Goal: Task Accomplishment & Management: Complete application form

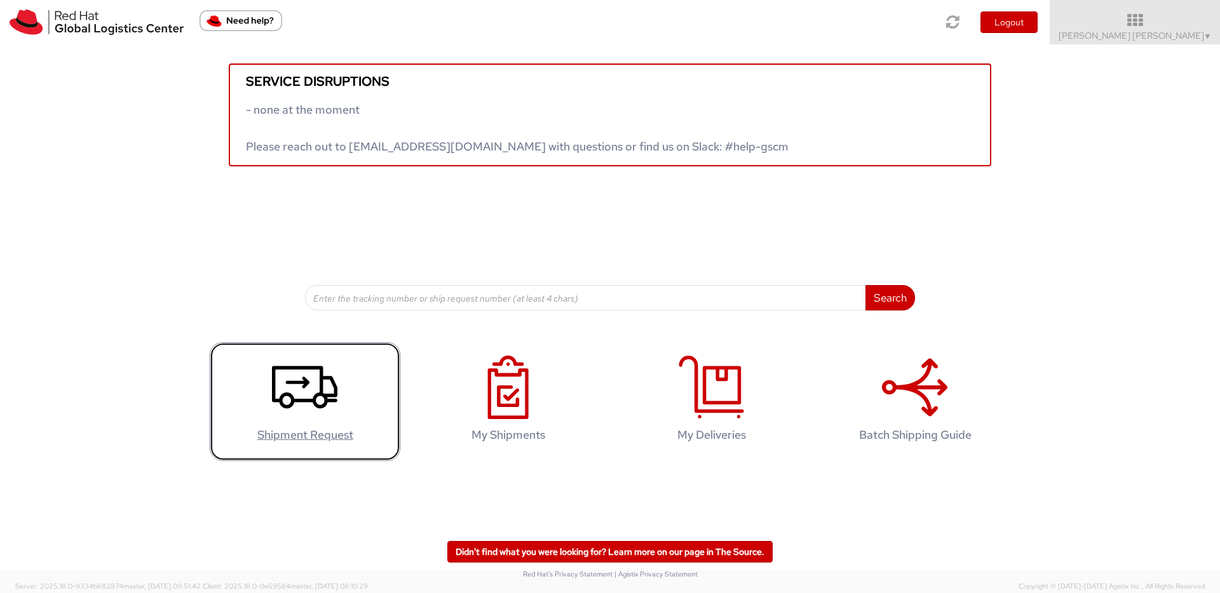
click at [299, 381] on icon at bounding box center [304, 388] width 65 height 64
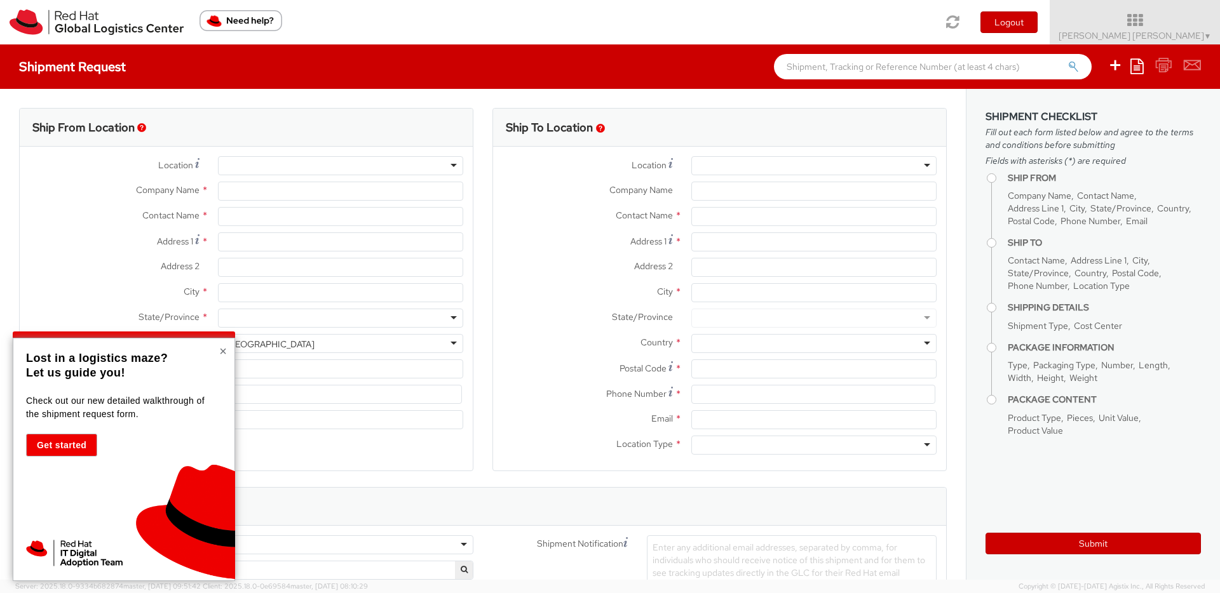
select select
click at [222, 353] on button "×" at bounding box center [223, 351] width 8 height 13
select select "857"
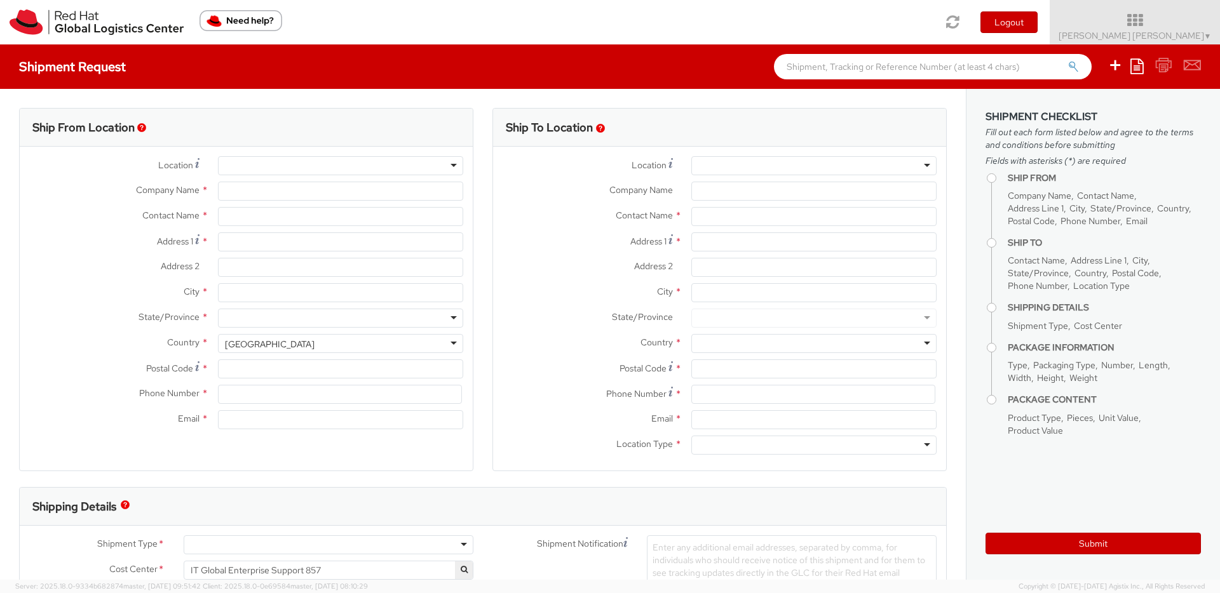
click at [340, 173] on div at bounding box center [340, 165] width 245 height 19
click at [449, 170] on div at bounding box center [340, 165] width 245 height 19
type input "Red Hat Asia Pacific Pte Ltd"
type input "[PERSON_NAME] [PERSON_NAME]"
type input "[STREET_ADDRESS]"
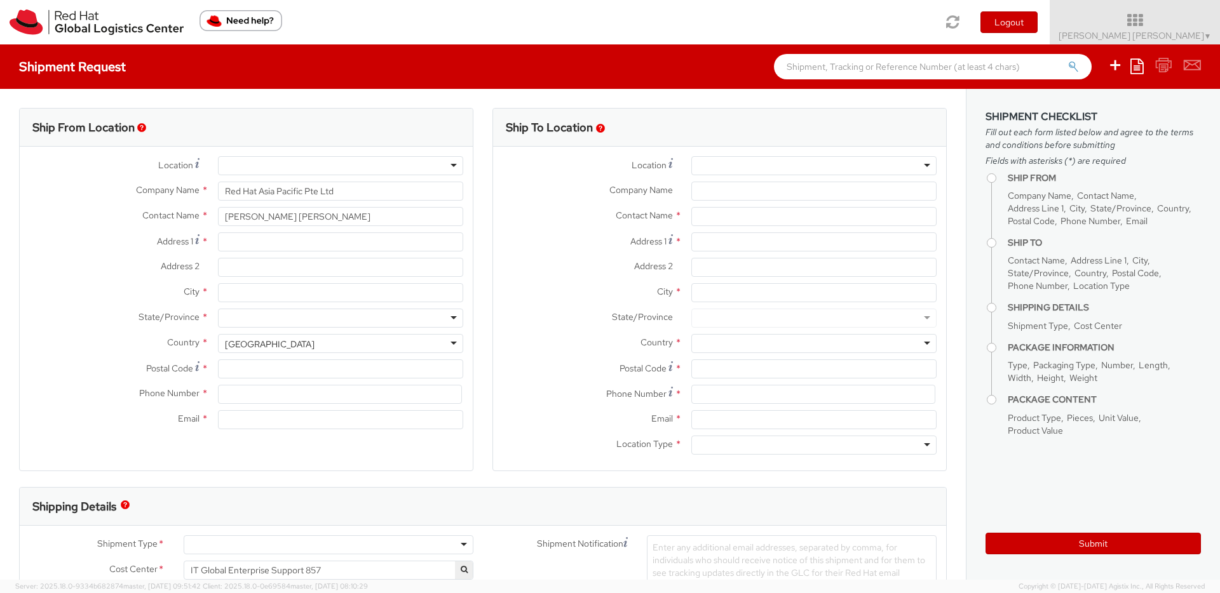
type input "CapitaSpring"
type input "[GEOGRAPHIC_DATA]"
type input "048948"
type input "6564904152"
type input "[EMAIL_ADDRESS][DOMAIN_NAME]"
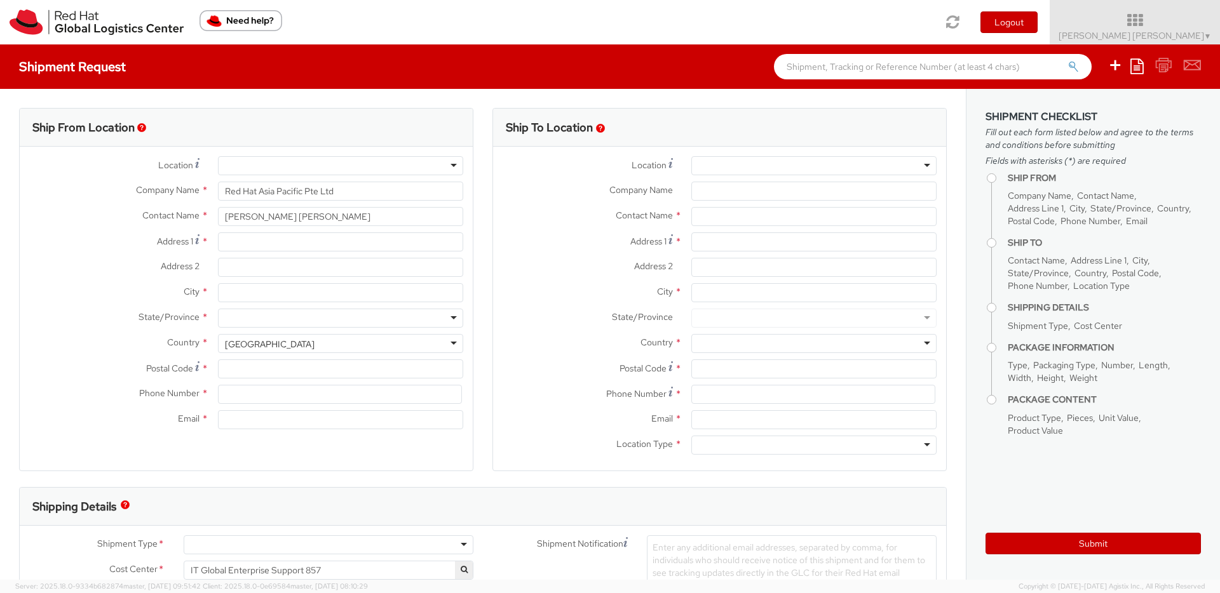
select select "CM"
select select "KGS"
click at [454, 169] on div "RH - [GEOGRAPHIC_DATA]" at bounding box center [340, 165] width 245 height 19
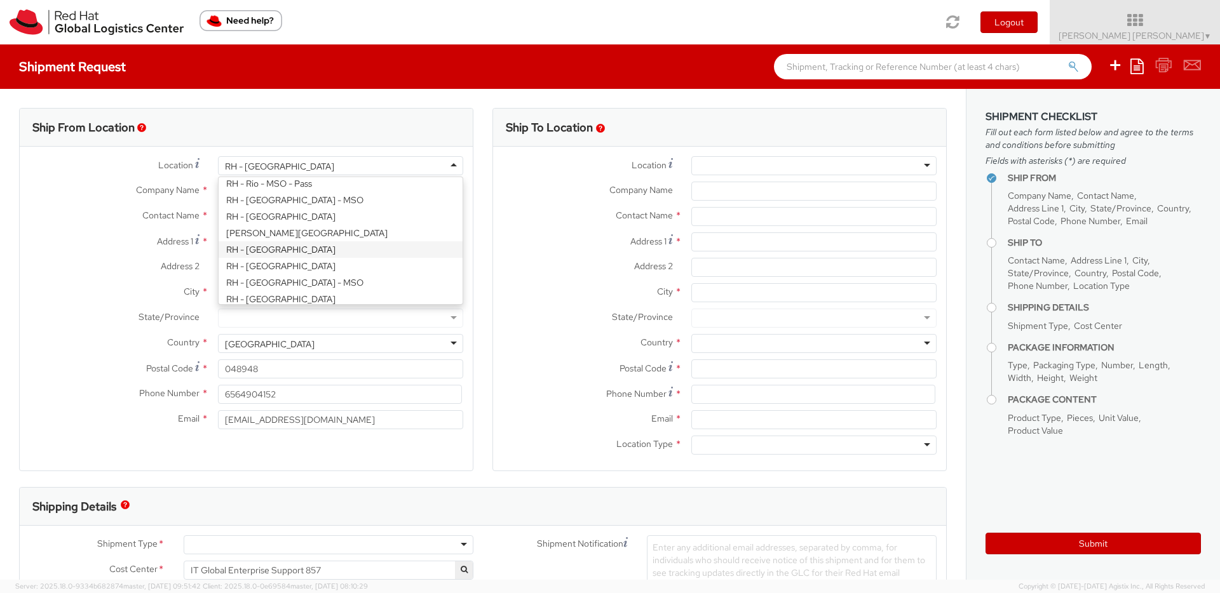
scroll to position [1819, 0]
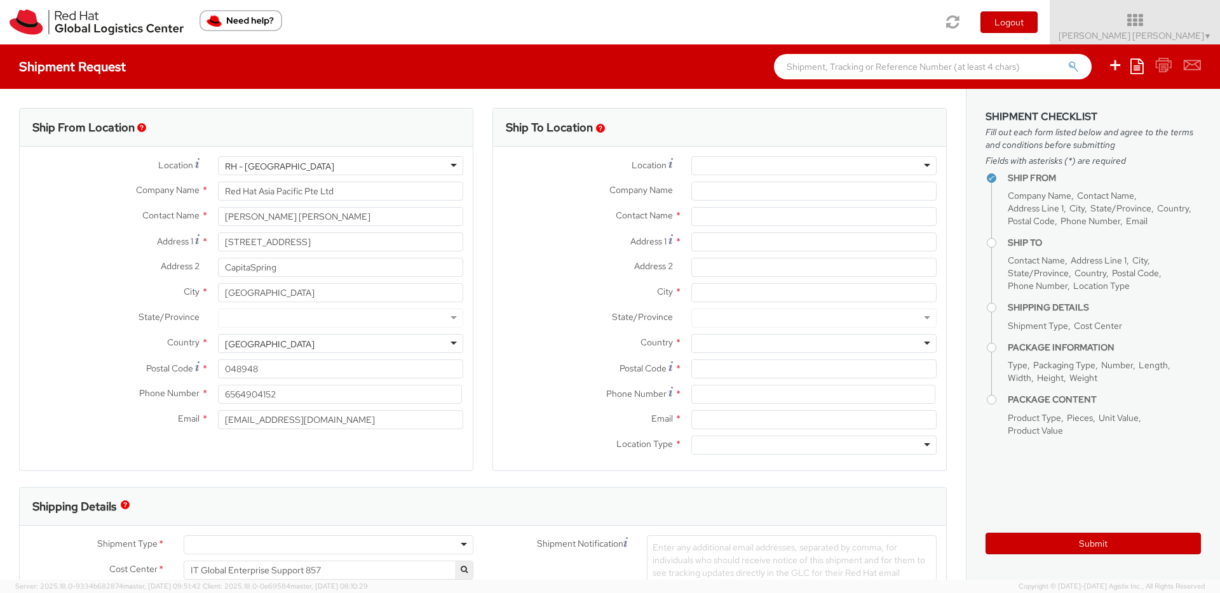
click at [375, 254] on div "Location * [GEOGRAPHIC_DATA] - [GEOGRAPHIC_DATA] [GEOGRAPHIC_DATA] - [GEOGRAPHI…" at bounding box center [246, 296] width 453 height 280
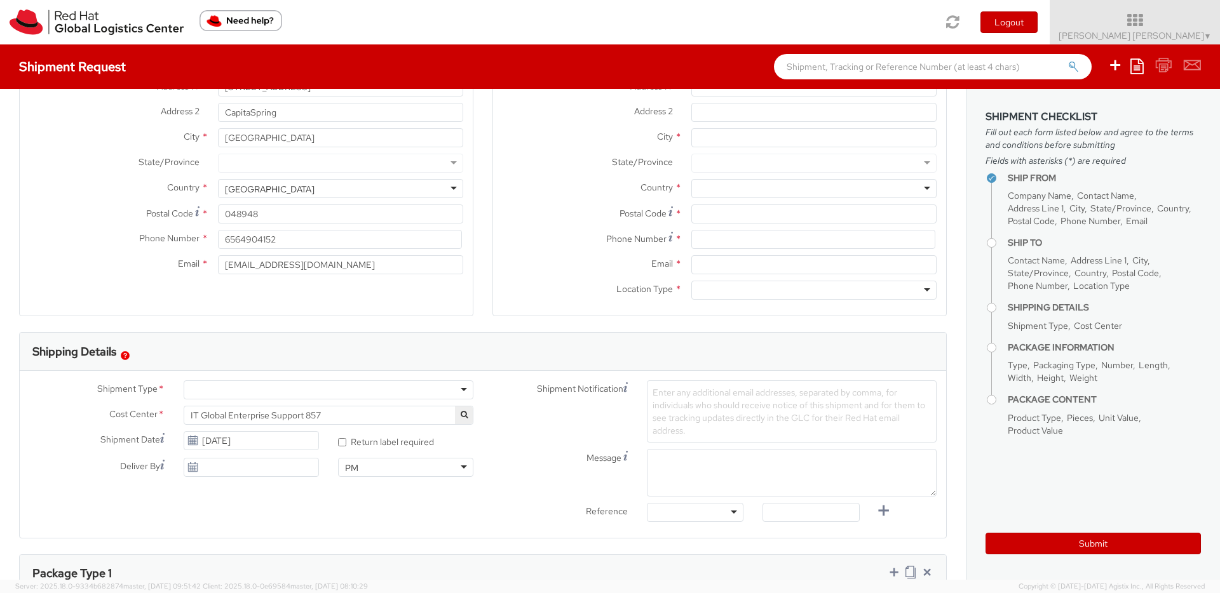
scroll to position [0, 0]
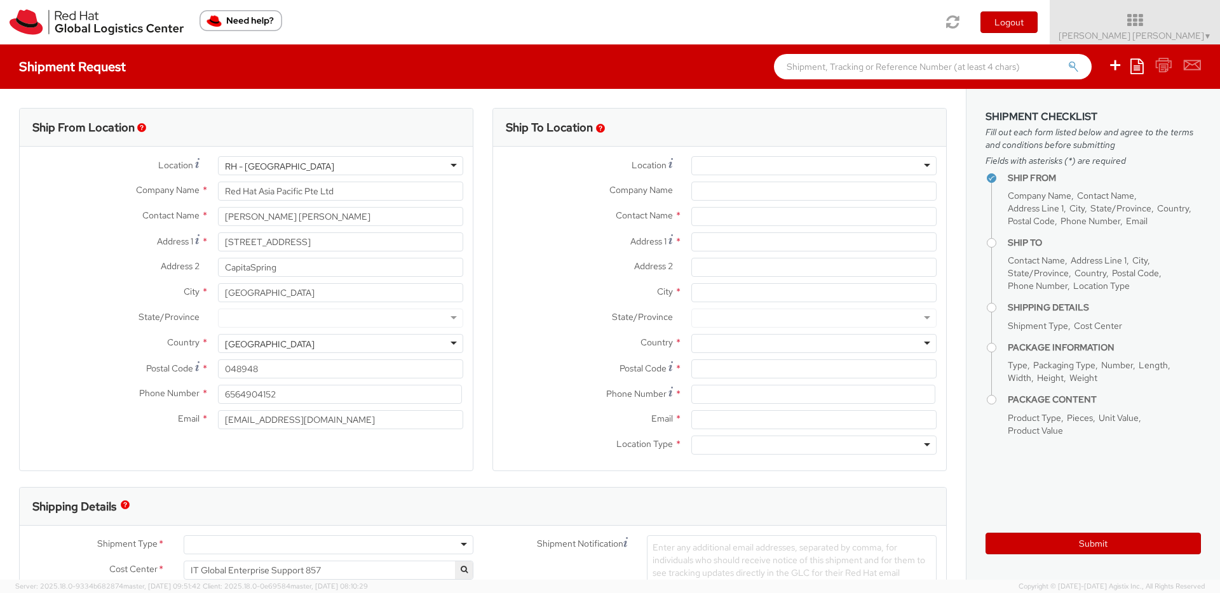
click at [801, 165] on div at bounding box center [813, 165] width 245 height 19
click at [561, 200] on div "Company Name *" at bounding box center [719, 191] width 453 height 19
click at [726, 196] on input "Company Name *" at bounding box center [813, 191] width 245 height 19
click at [720, 214] on input "text" at bounding box center [813, 216] width 245 height 19
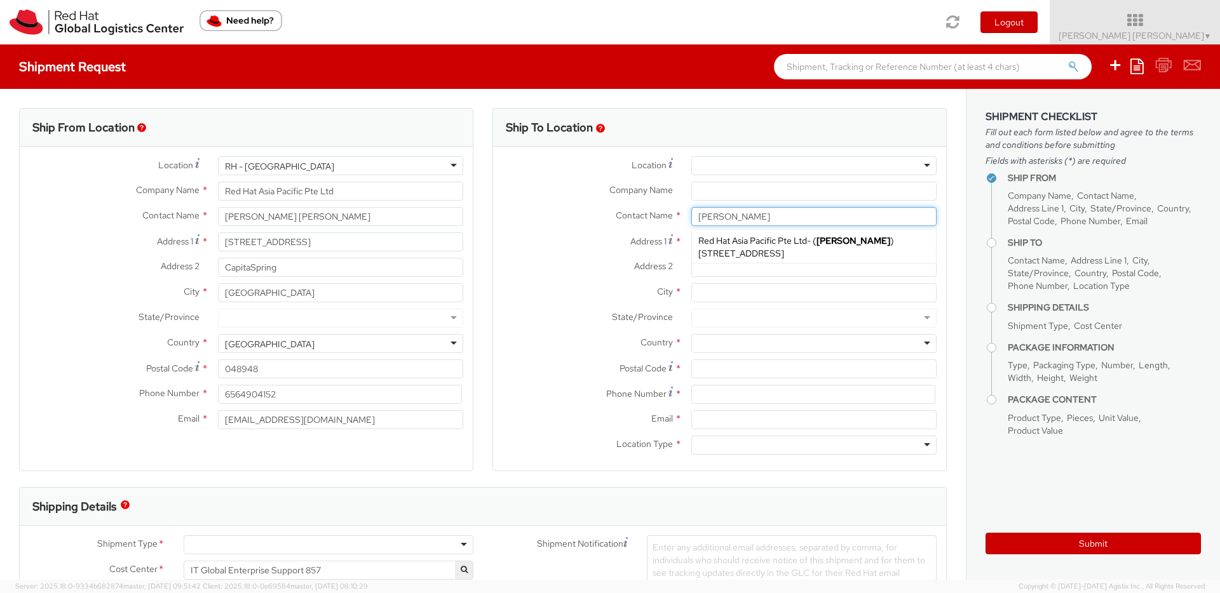
type input "[PERSON_NAME]"
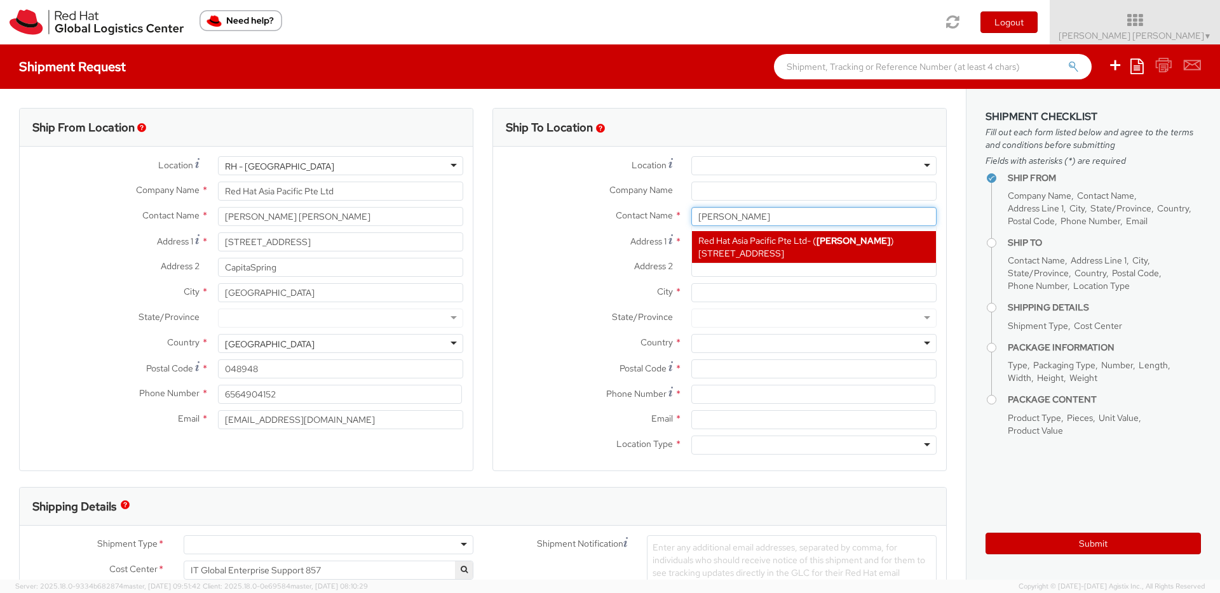
type input "Red Hat Asia Pacific Pte Ltd"
type input "[STREET_ADDRESS]"
type input "CapitaSpring"
type input "[GEOGRAPHIC_DATA]"
type input "048948"
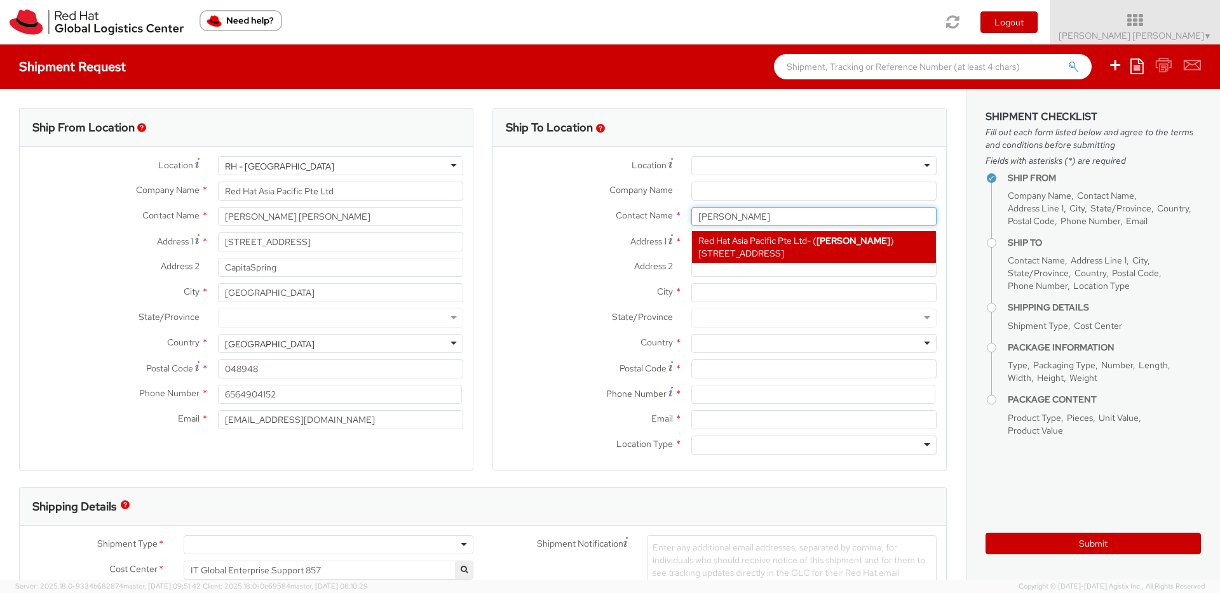
type input "[EMAIL_ADDRESS][DOMAIN_NAME]"
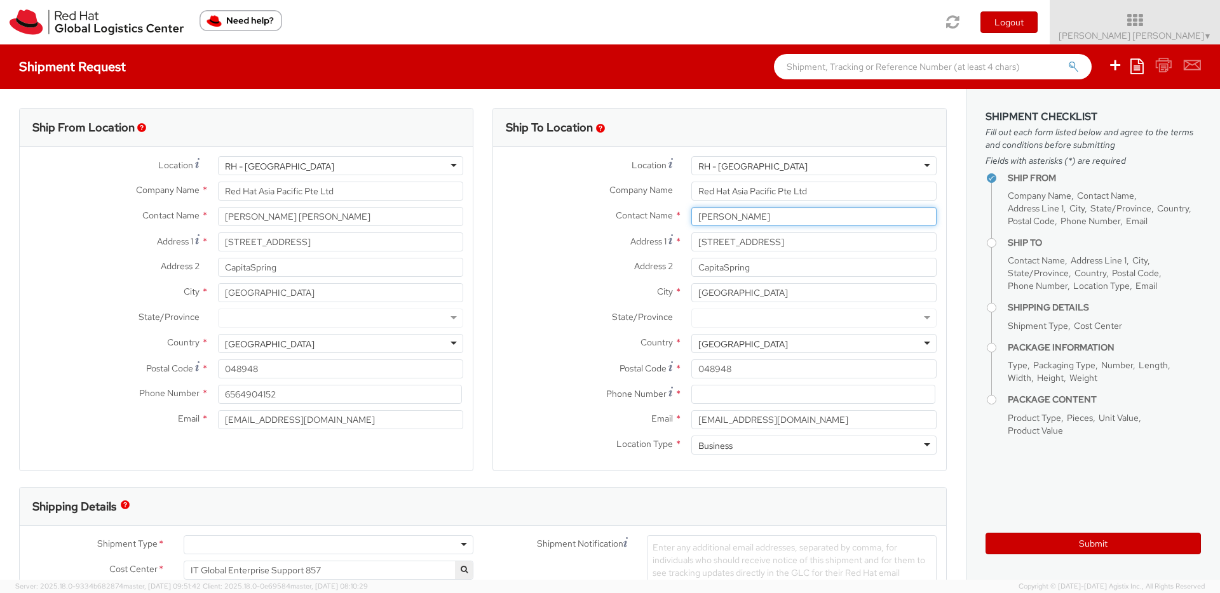
type input "[PERSON_NAME]"
click at [842, 237] on input "[STREET_ADDRESS]" at bounding box center [813, 242] width 245 height 19
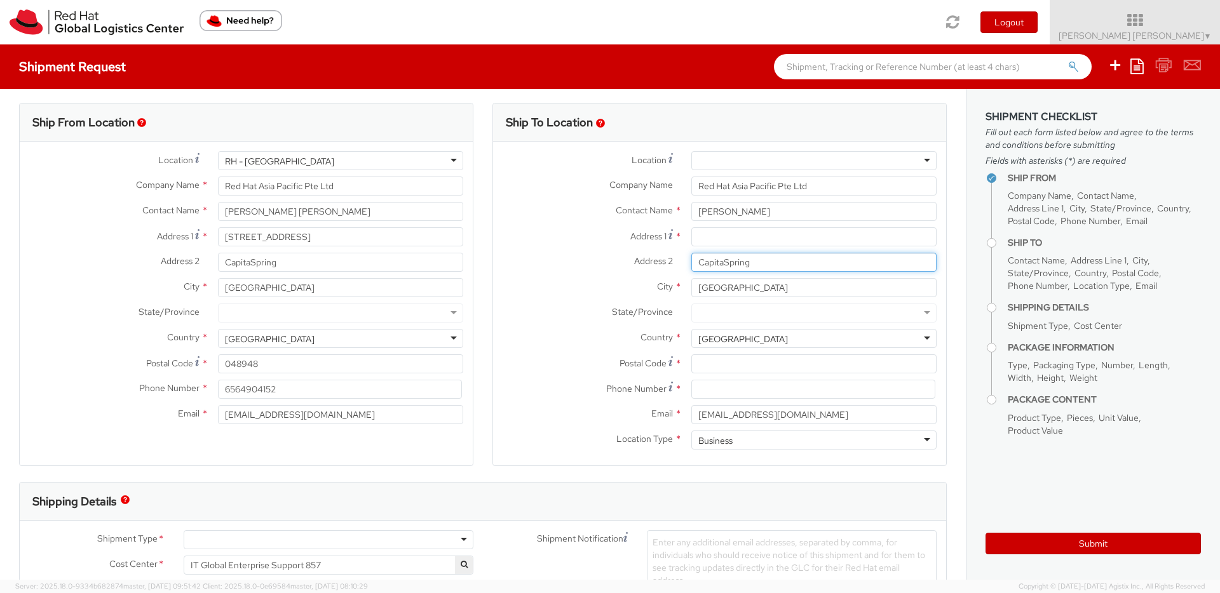
click at [838, 253] on input "CapitaSpring" at bounding box center [813, 262] width 245 height 19
click at [836, 278] on input "[GEOGRAPHIC_DATA]" at bounding box center [813, 287] width 245 height 19
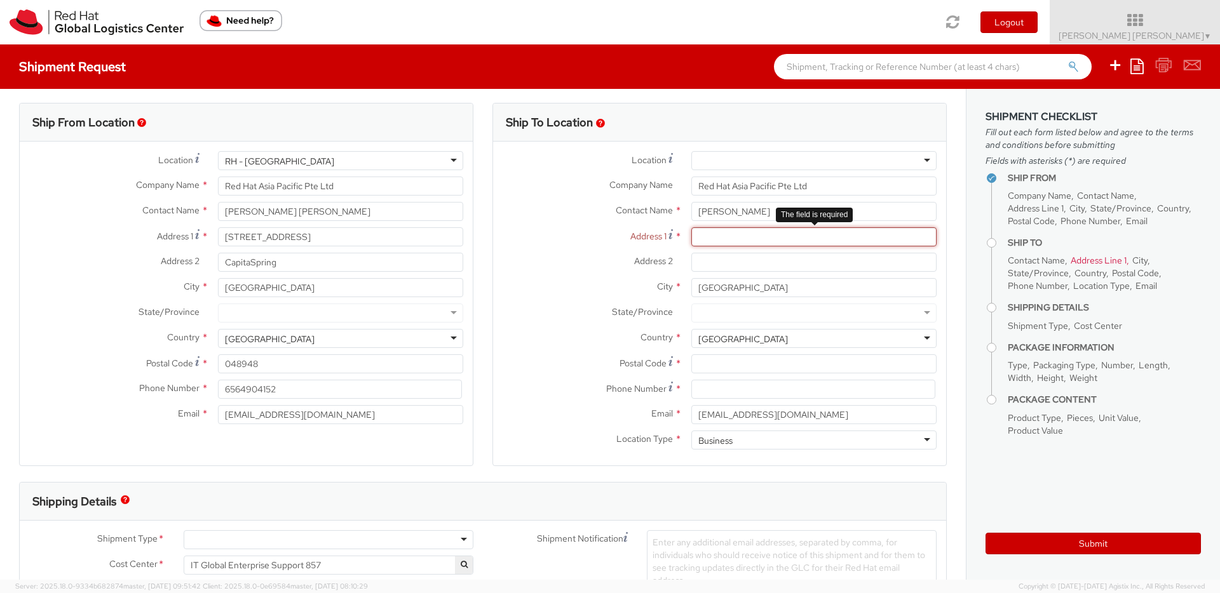
click at [837, 240] on input "Address 1 *" at bounding box center [813, 236] width 245 height 19
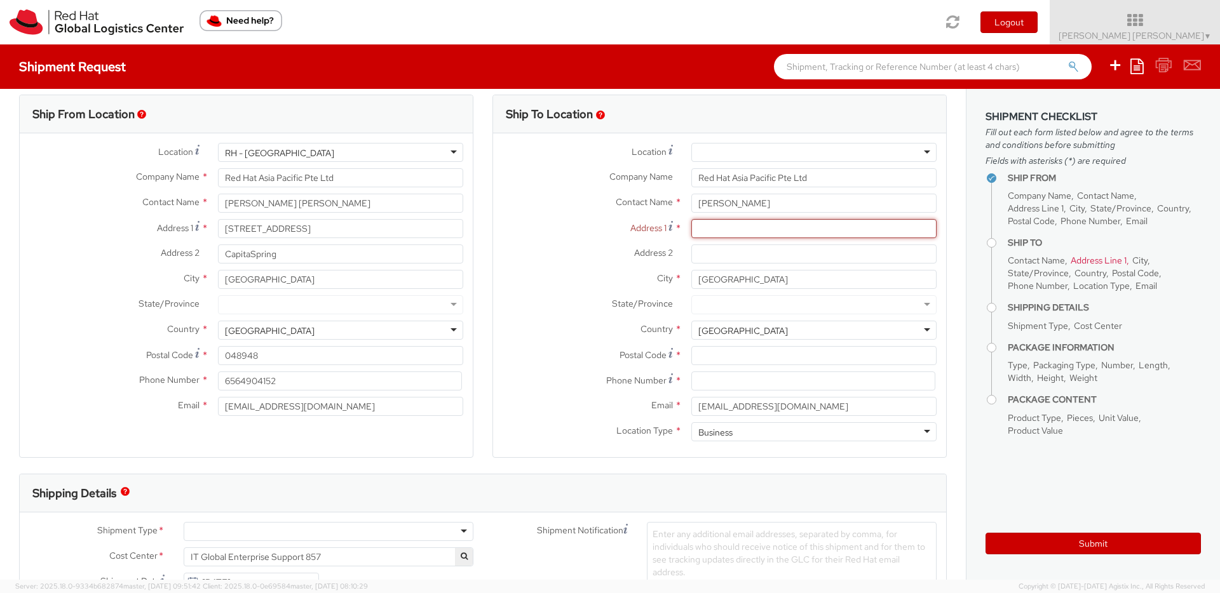
paste input "[STREET_ADDRESS][PERSON_NAME]"
type input "[STREET_ADDRESS][PERSON_NAME]"
click at [798, 352] on input "Postal Code *" at bounding box center [813, 355] width 245 height 19
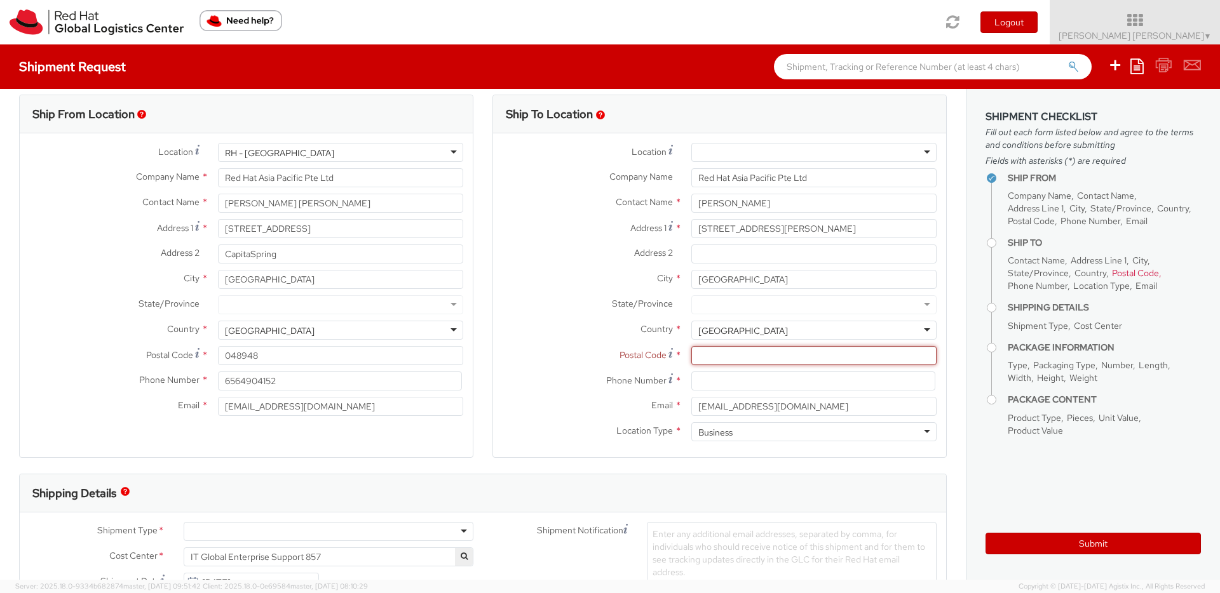
paste input "488575"
type input "488575"
click at [779, 379] on input at bounding box center [813, 381] width 244 height 19
paste input "927-02805"
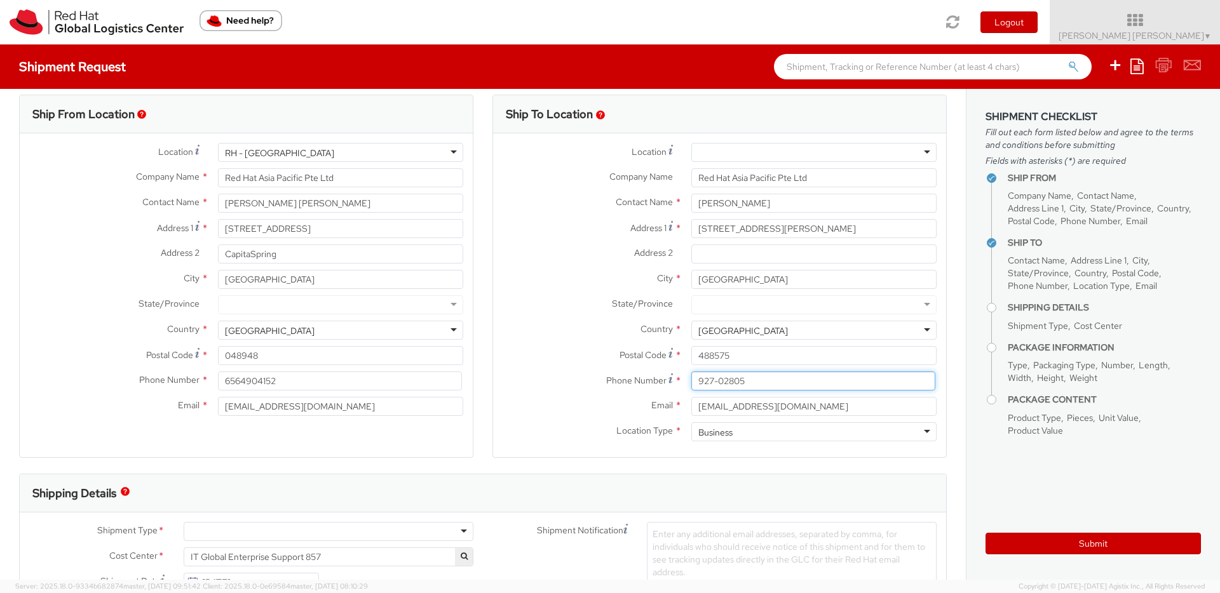
drag, startPoint x: 718, startPoint y: 383, endPoint x: 740, endPoint y: 389, distance: 23.0
click at [719, 384] on input "927-02805" at bounding box center [813, 381] width 244 height 19
type input "92702805"
click at [574, 405] on label "Email *" at bounding box center [587, 405] width 189 height 17
click at [691, 405] on input "[EMAIL_ADDRESS][DOMAIN_NAME]" at bounding box center [813, 406] width 245 height 19
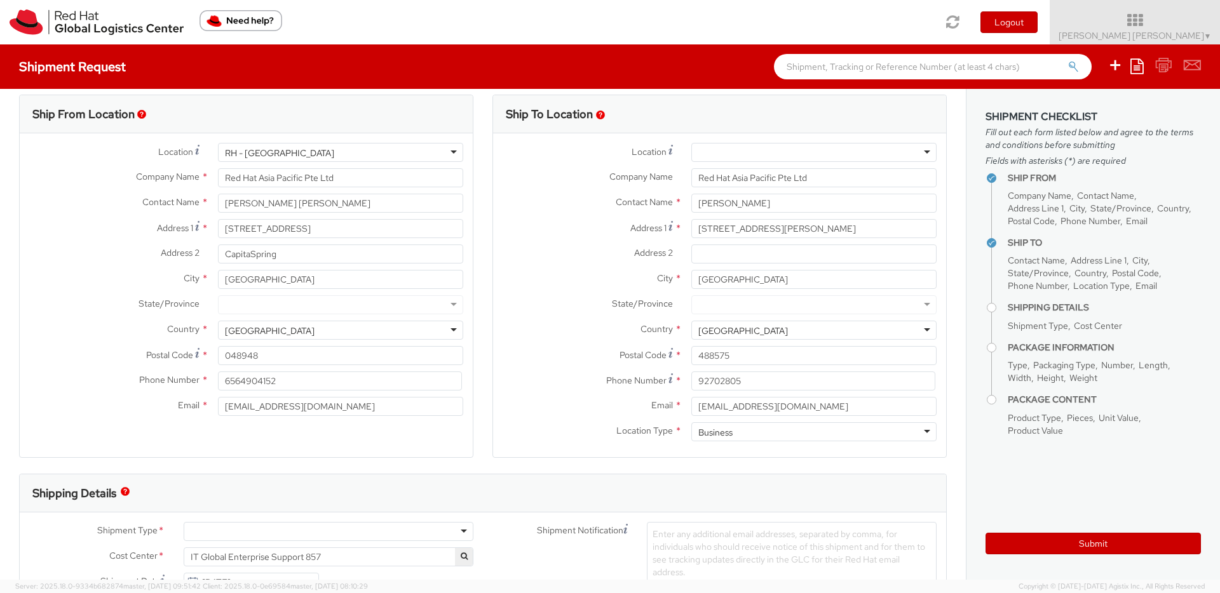
click at [789, 437] on div "Business" at bounding box center [813, 432] width 245 height 19
click at [563, 449] on div "Location * [GEOGRAPHIC_DATA] - [GEOGRAPHIC_DATA] - [GEOGRAPHIC_DATA] [GEOGRAPHI…" at bounding box center [719, 295] width 453 height 324
click at [759, 430] on div "Business" at bounding box center [813, 432] width 245 height 19
click at [550, 441] on div "Location Type * Residential Residential Business Residential" at bounding box center [719, 432] width 453 height 19
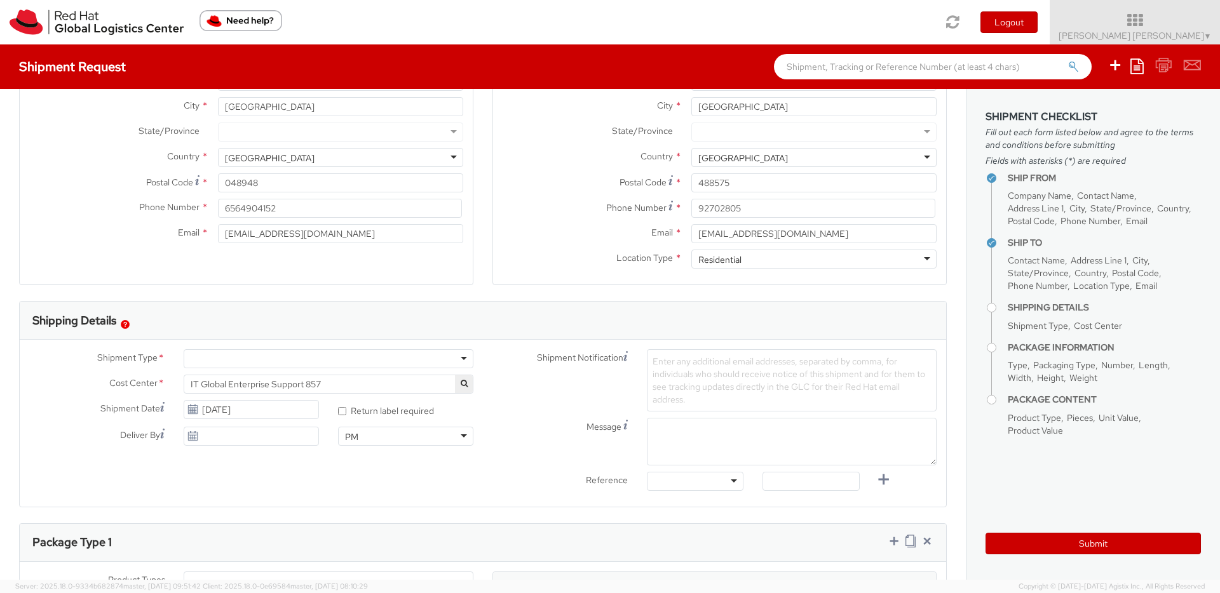
scroll to position [235, 0]
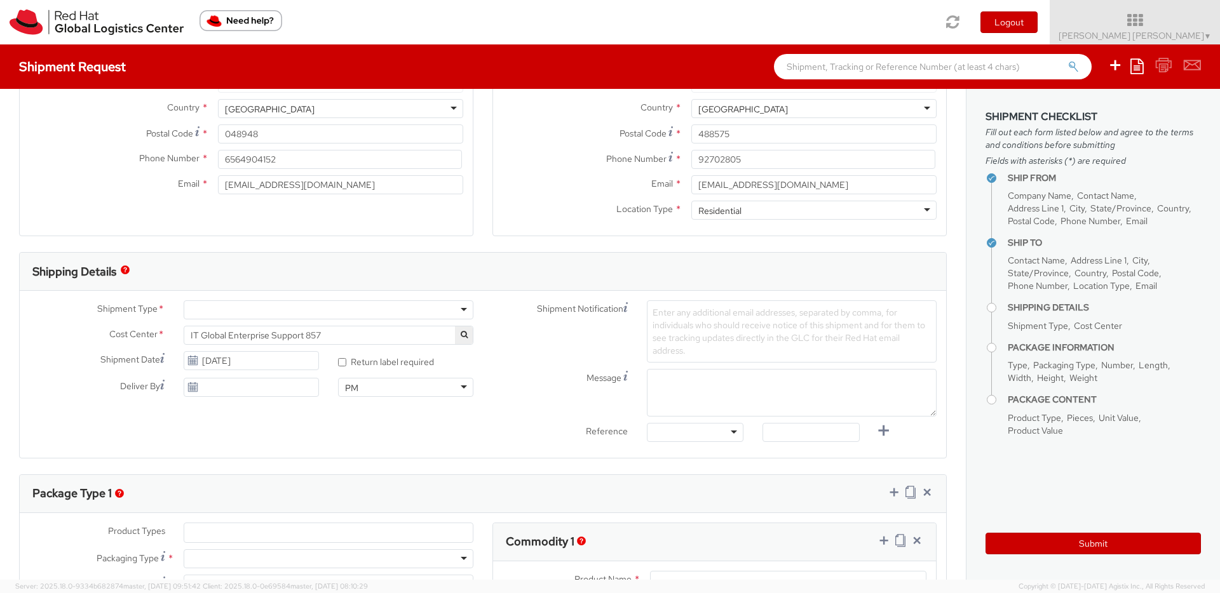
click at [414, 311] on div at bounding box center [329, 310] width 290 height 19
click at [416, 336] on span "IT Global Enterprise Support 857" at bounding box center [329, 335] width 276 height 11
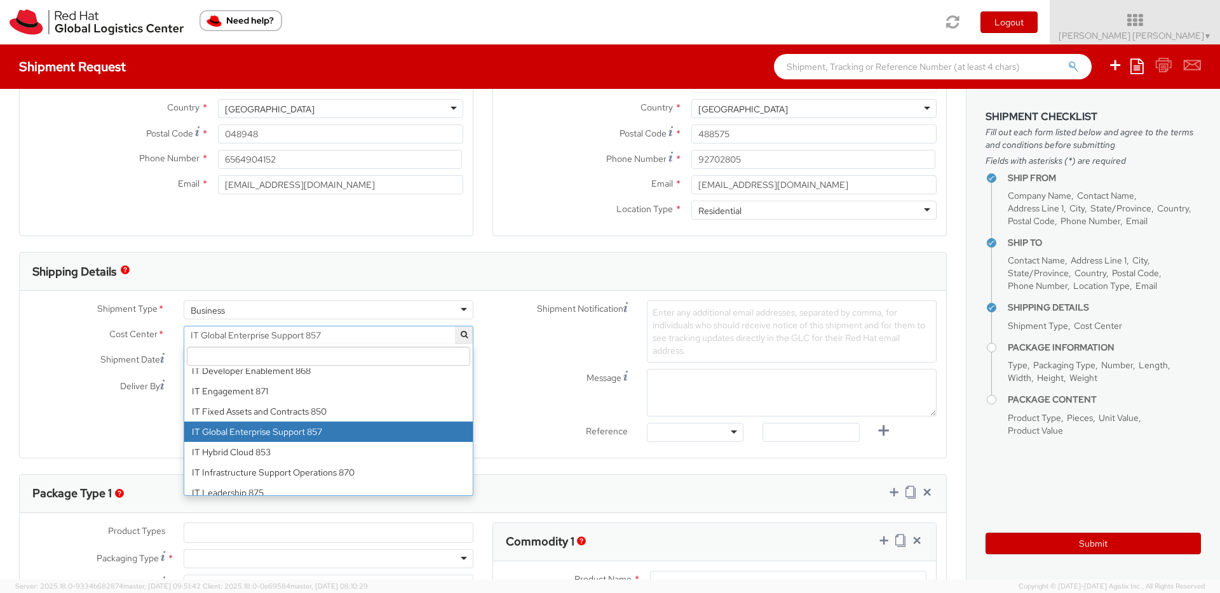
click at [302, 352] on input "search" at bounding box center [328, 356] width 283 height 19
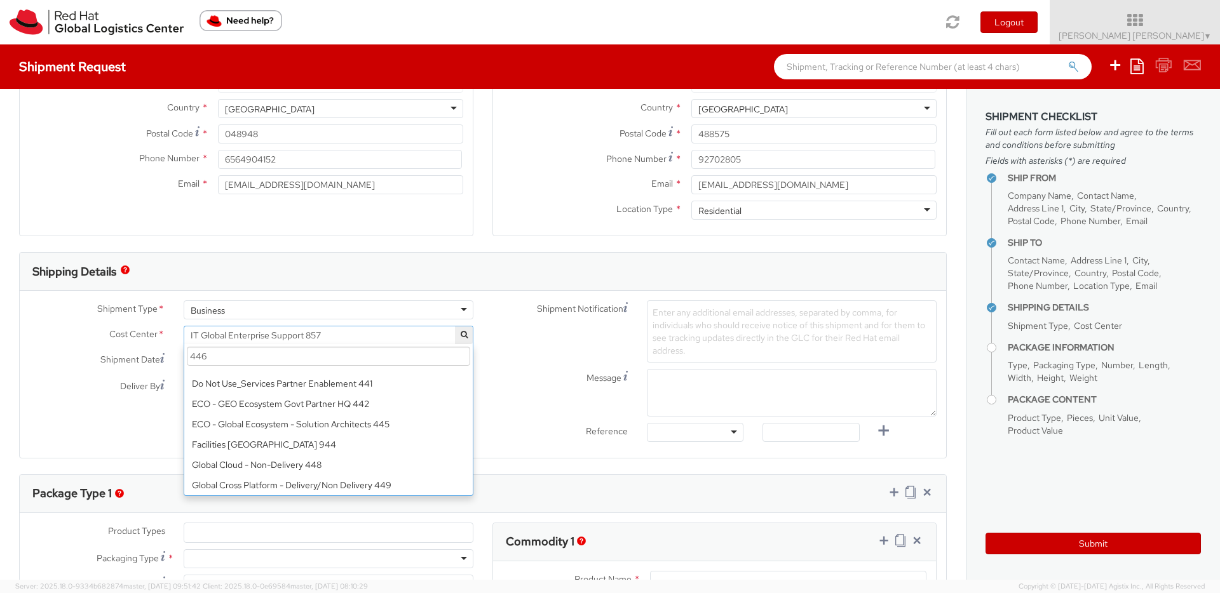
scroll to position [0, 0]
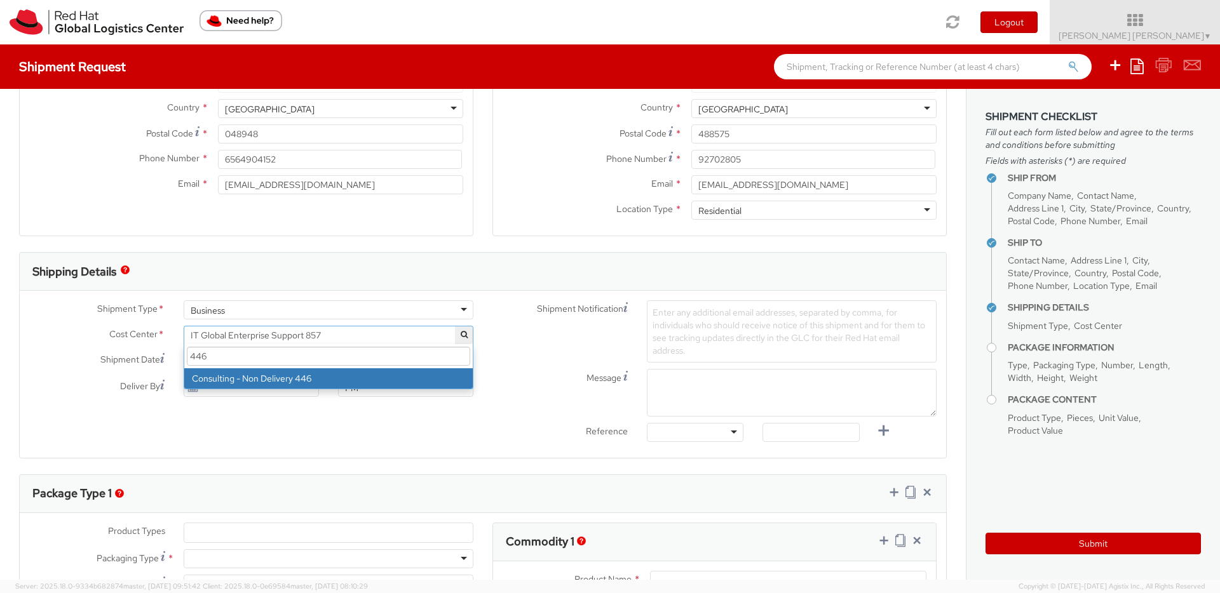
type input "446"
select select "446"
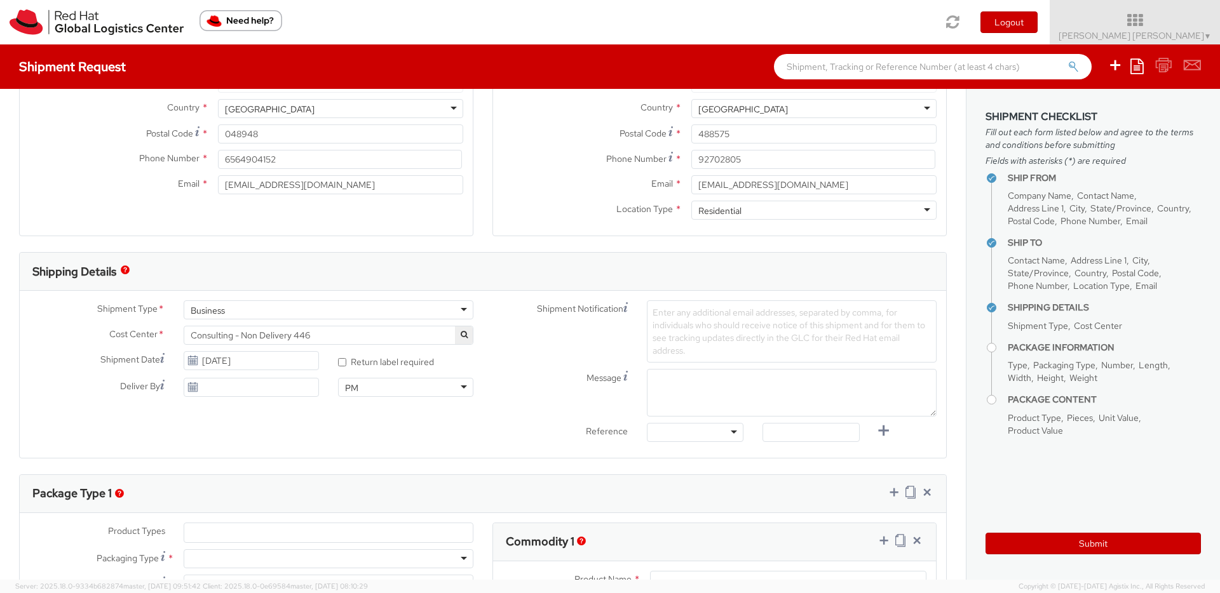
click at [529, 351] on div "Shipment Notification Enter any additional email addresses, separated by comma,…" at bounding box center [714, 332] width 463 height 62
click at [527, 370] on label "Message" at bounding box center [560, 377] width 154 height 15
click at [647, 370] on textarea "Message" at bounding box center [792, 394] width 290 height 48
click at [419, 332] on span "Consulting - Non Delivery 446" at bounding box center [329, 335] width 276 height 11
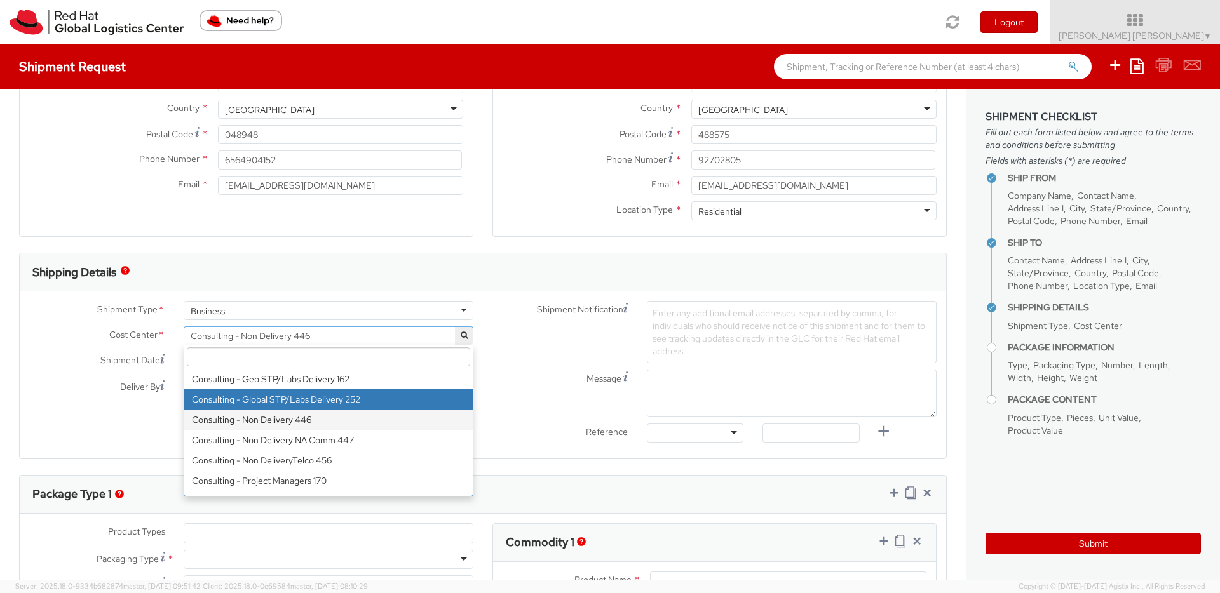
scroll to position [3063, 0]
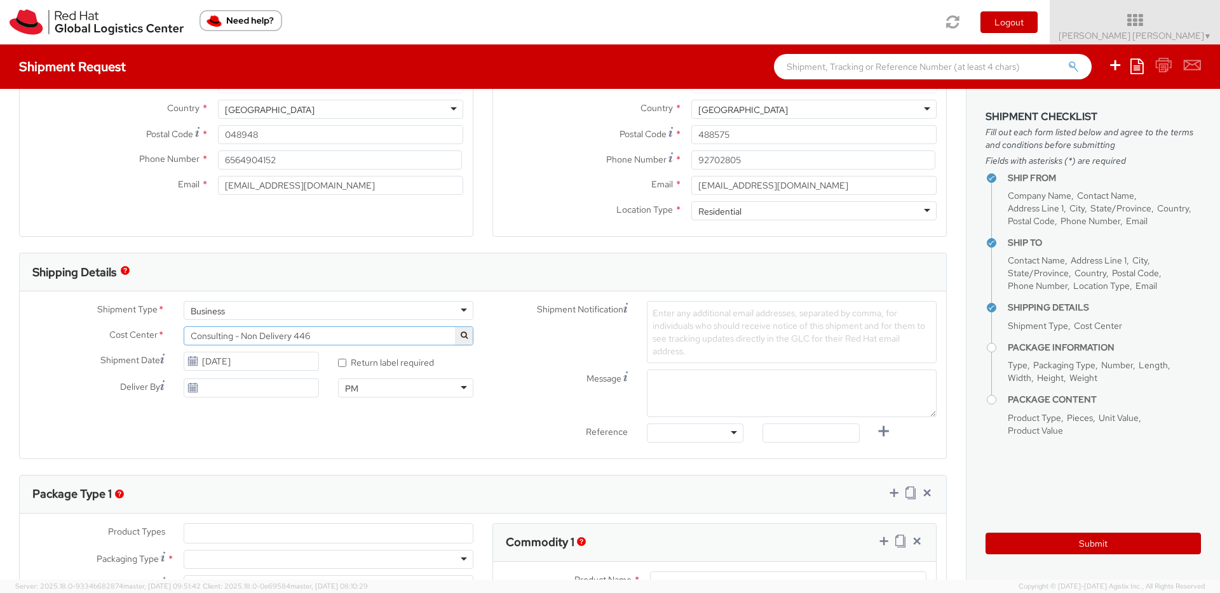
click at [545, 376] on label "Message" at bounding box center [560, 377] width 154 height 15
click at [647, 376] on textarea "Message" at bounding box center [792, 394] width 290 height 48
click at [264, 363] on input "[DATE]" at bounding box center [251, 361] width 135 height 19
drag, startPoint x: 245, startPoint y: 426, endPoint x: 258, endPoint y: 423, distance: 13.0
click at [246, 426] on td "2" at bounding box center [245, 423] width 23 height 19
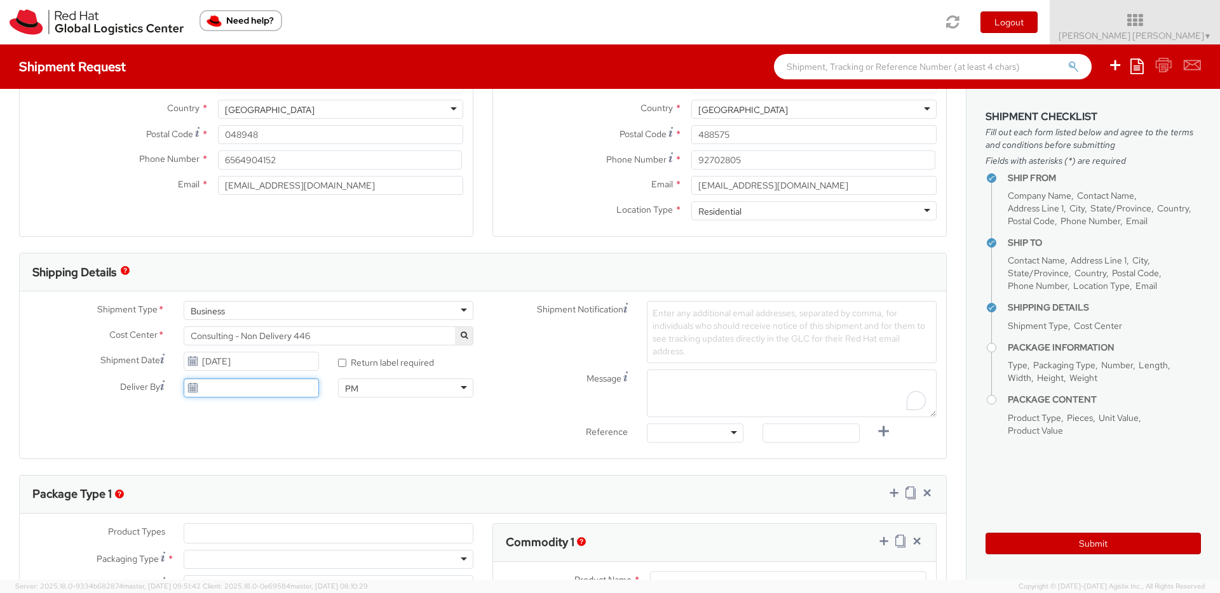
type input "[DATE]"
click at [299, 384] on input "[DATE]" at bounding box center [251, 388] width 135 height 19
click at [249, 273] on td "2" at bounding box center [245, 269] width 23 height 19
click at [499, 398] on div "Message" at bounding box center [714, 394] width 463 height 48
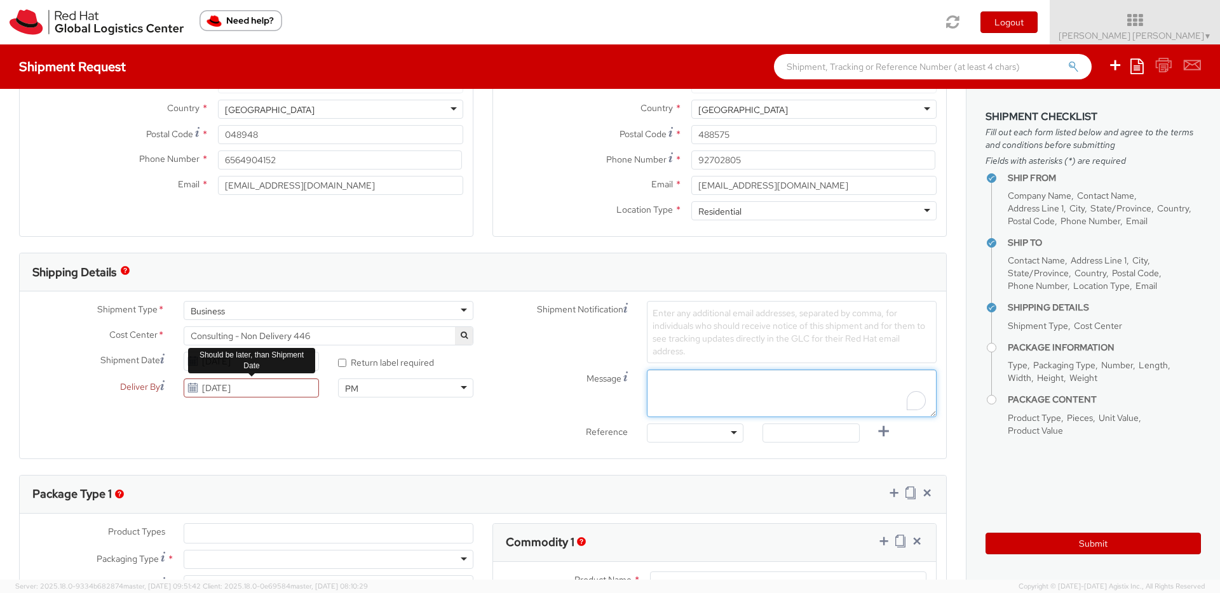
click at [767, 402] on textarea "Message" at bounding box center [792, 394] width 290 height 48
click at [752, 334] on span "Enter any additional email addresses, separated by comma, for individuals who s…" at bounding box center [789, 333] width 273 height 50
click at [751, 358] on div "Shipment Notification Enter any additional email addresses, separated by comma,…" at bounding box center [714, 375] width 463 height 148
click at [742, 378] on textarea "Message" at bounding box center [792, 394] width 290 height 48
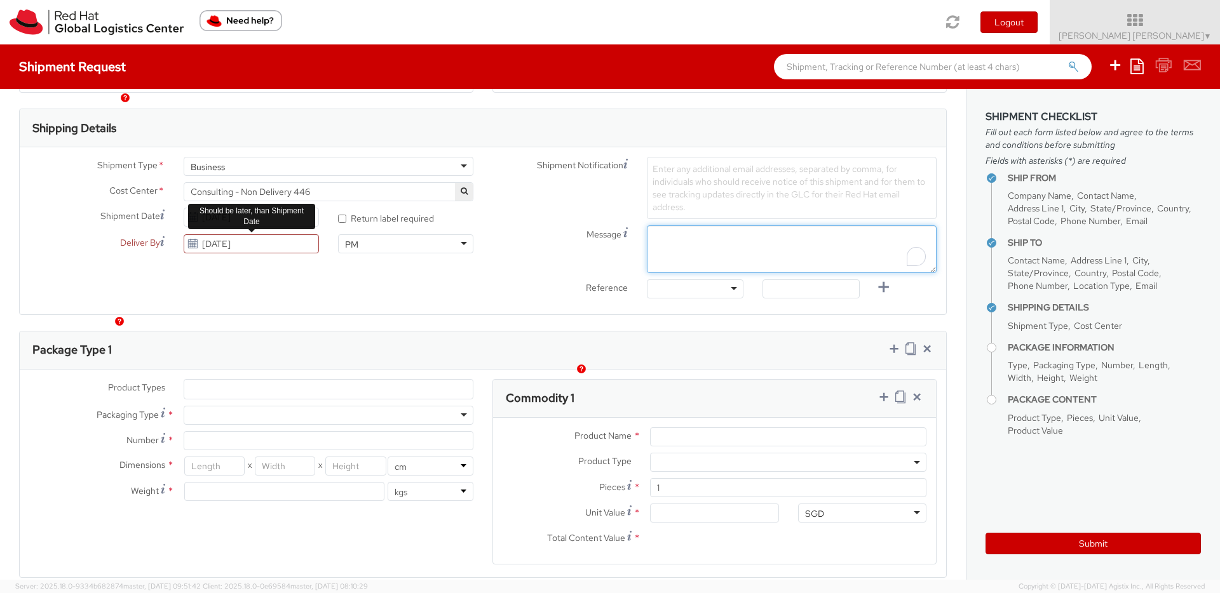
scroll to position [429, 0]
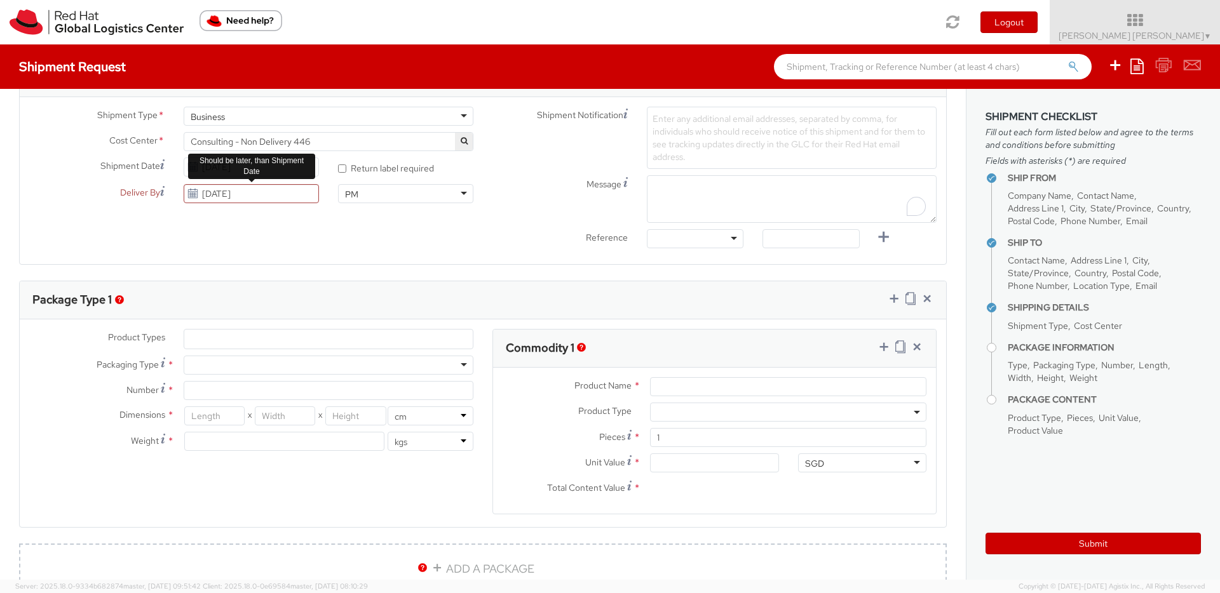
click at [370, 340] on ul at bounding box center [328, 339] width 288 height 19
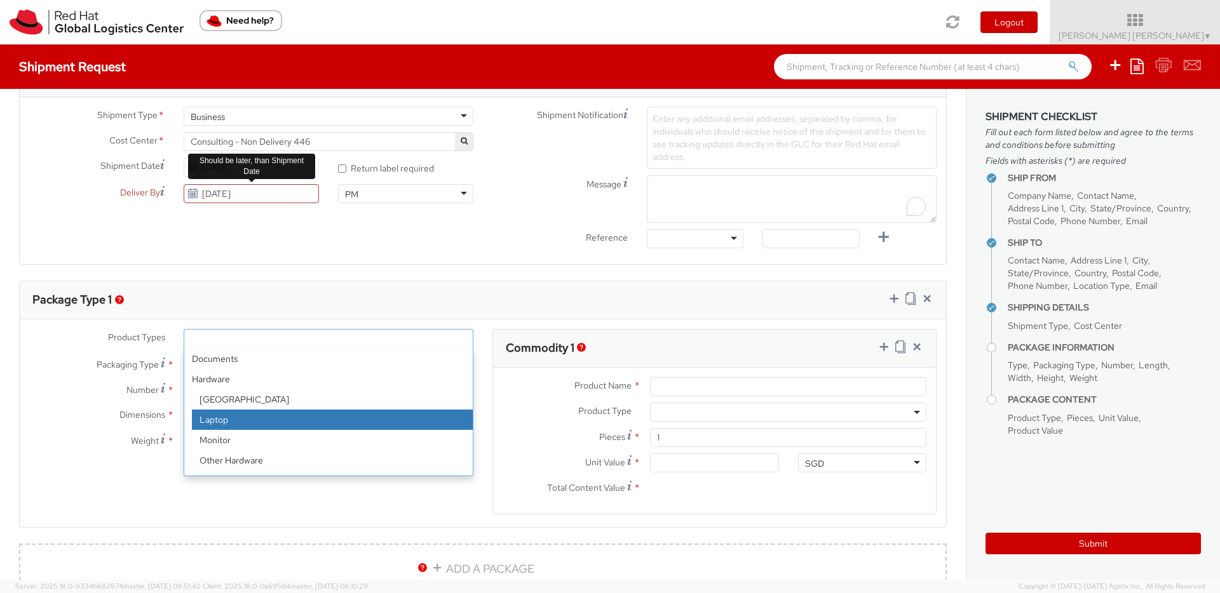
select select "LAPTOP"
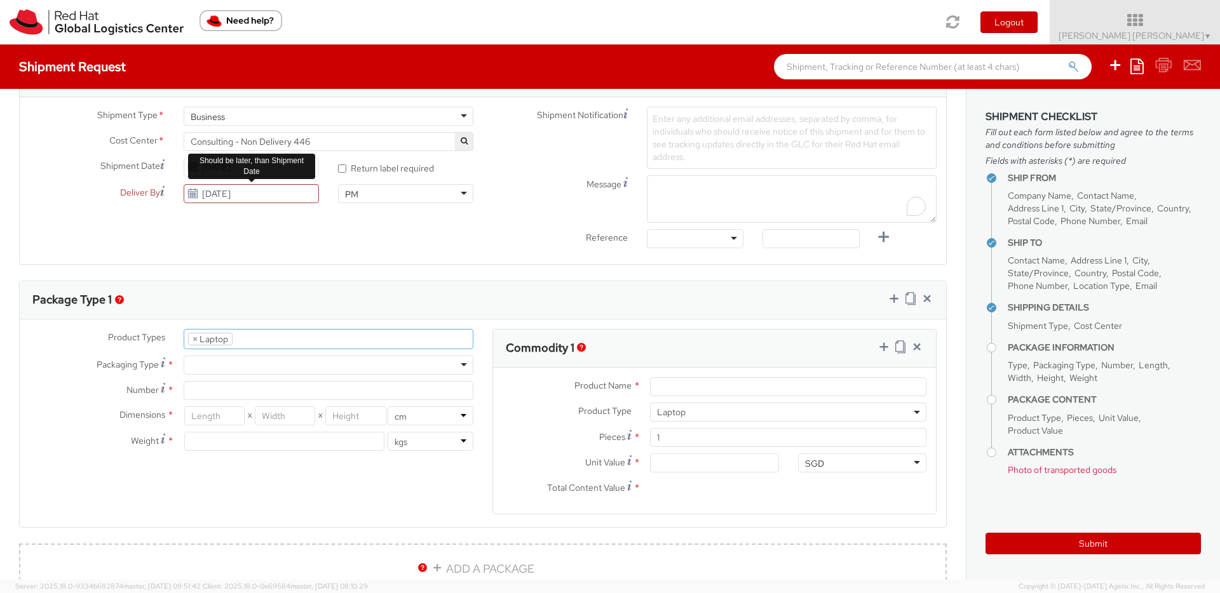
click at [352, 358] on div at bounding box center [329, 365] width 290 height 19
click at [357, 396] on input "Number *" at bounding box center [329, 390] width 290 height 19
click at [368, 369] on div "Your Packaging" at bounding box center [329, 365] width 290 height 19
click at [320, 407] on div "Product Types * Documents Docking Station Laptop Monitor Other Hardware Server …" at bounding box center [251, 396] width 463 height 135
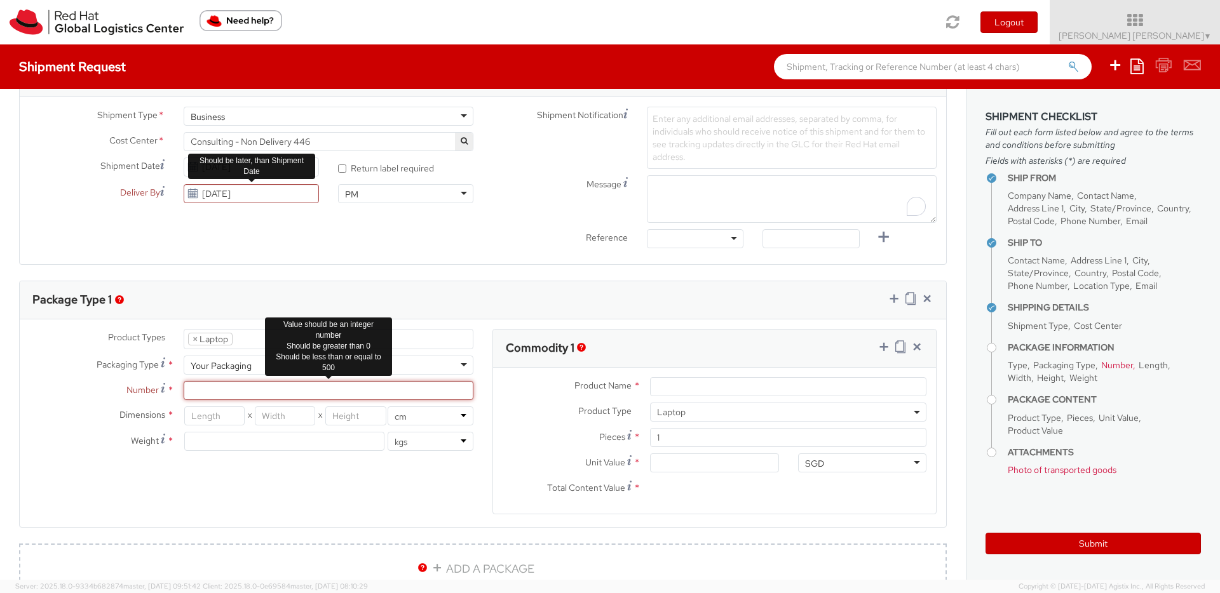
click at [349, 394] on input "Number *" at bounding box center [329, 390] width 290 height 19
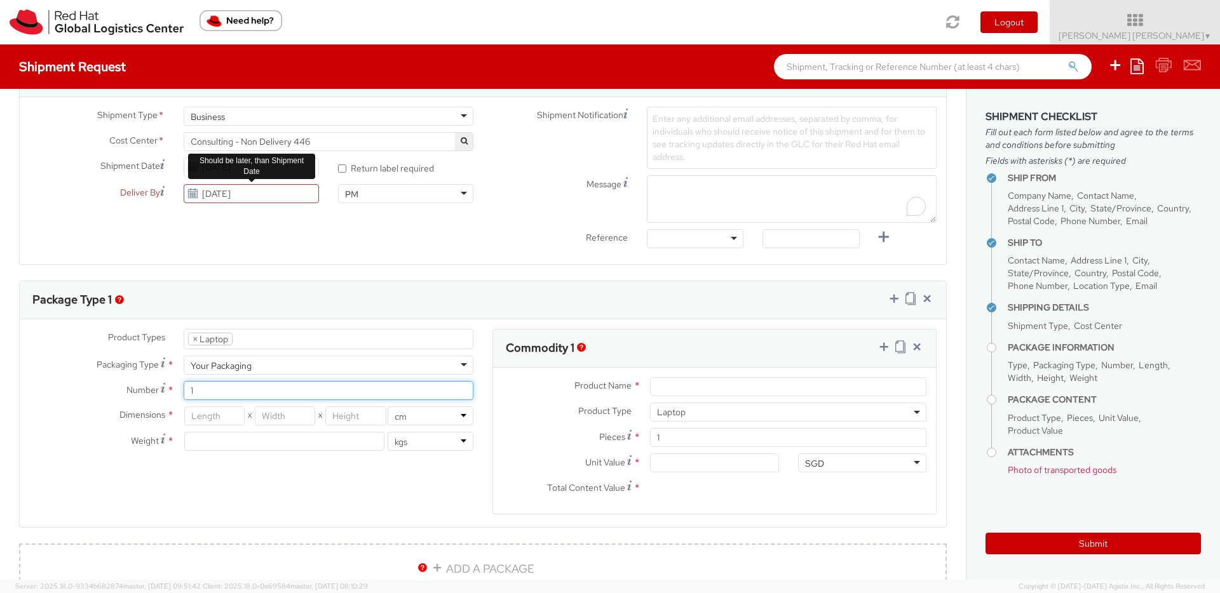
type input "1"
click at [226, 424] on input "number" at bounding box center [214, 416] width 60 height 19
type input "0"
type input "11"
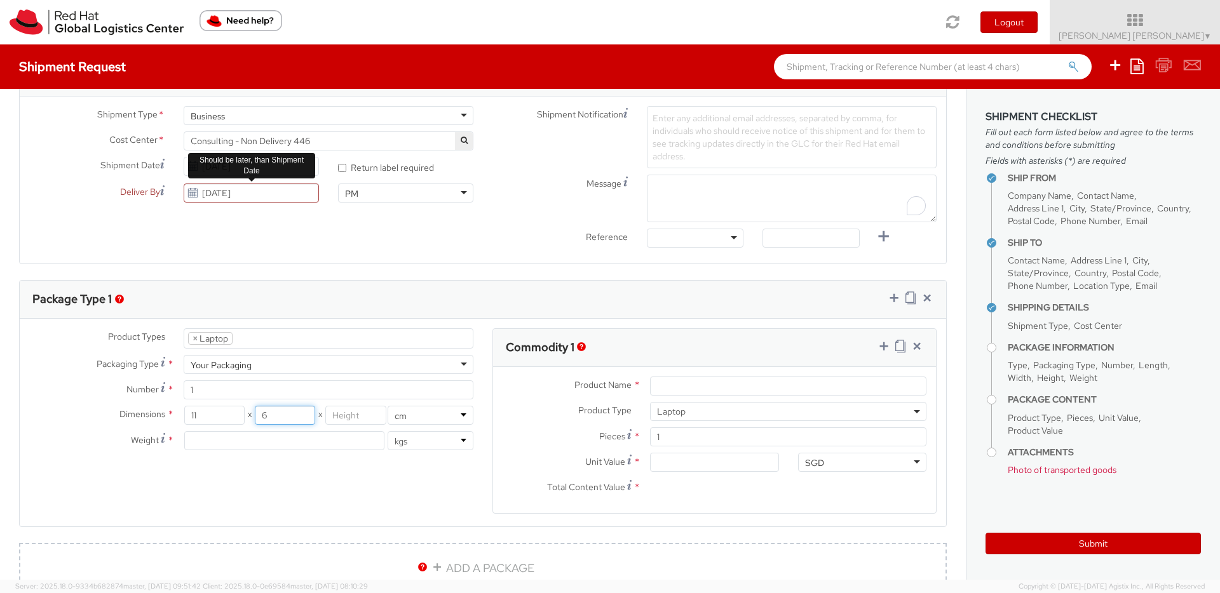
type input "6"
type input "2"
click at [346, 470] on div "Product Types * Documents Docking Station Laptop Monitor Other Hardware Server …" at bounding box center [483, 428] width 926 height 201
click at [358, 447] on input "number" at bounding box center [284, 440] width 200 height 19
type input "2"
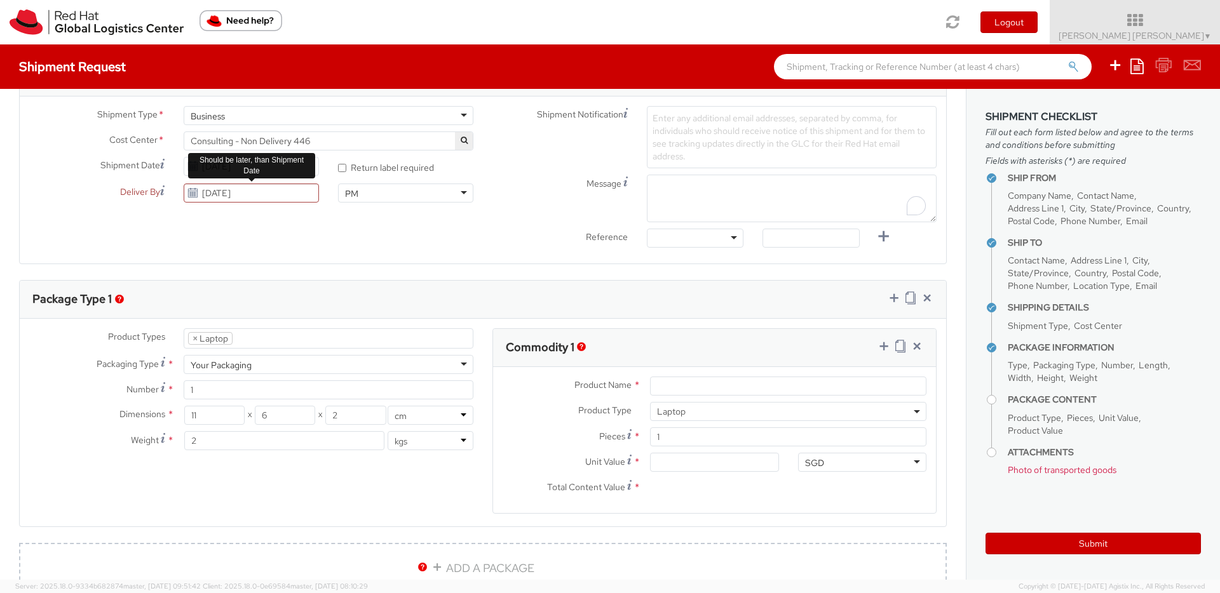
click at [370, 480] on div "Product Types * Documents Docking Station Laptop Monitor Other Hardware Server …" at bounding box center [483, 428] width 926 height 201
click at [808, 391] on input "Product Name *" at bounding box center [788, 386] width 276 height 19
type input "Apple"
click at [754, 466] on input "Unit Value *" at bounding box center [714, 462] width 128 height 19
type input "4.00"
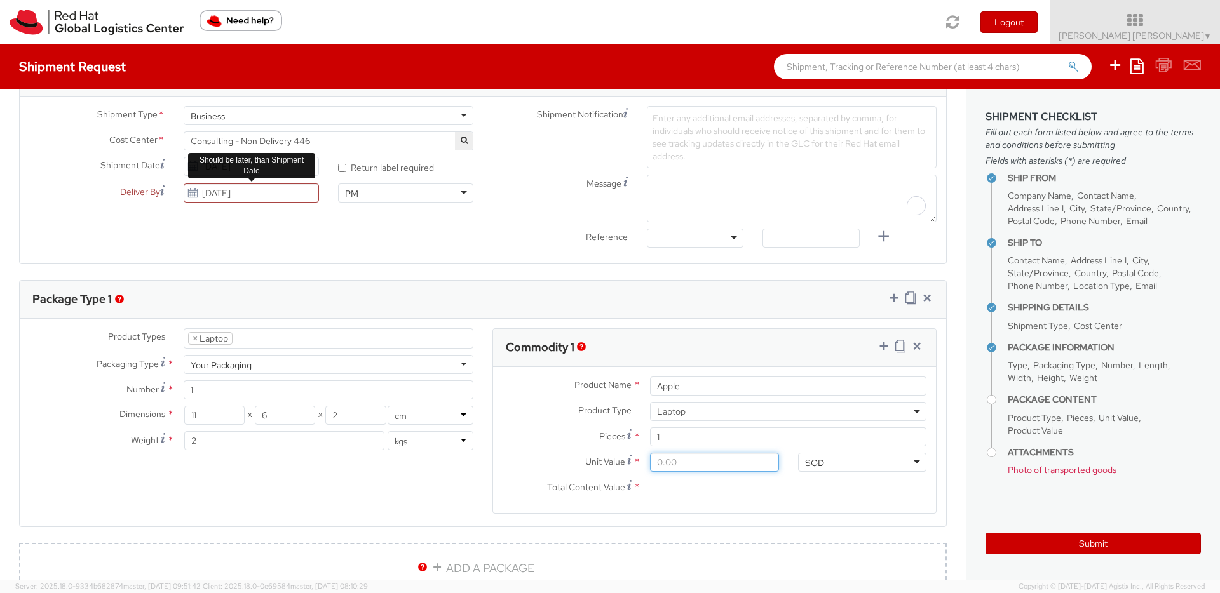
type input "4.00"
type input "40.00"
type input "400.00"
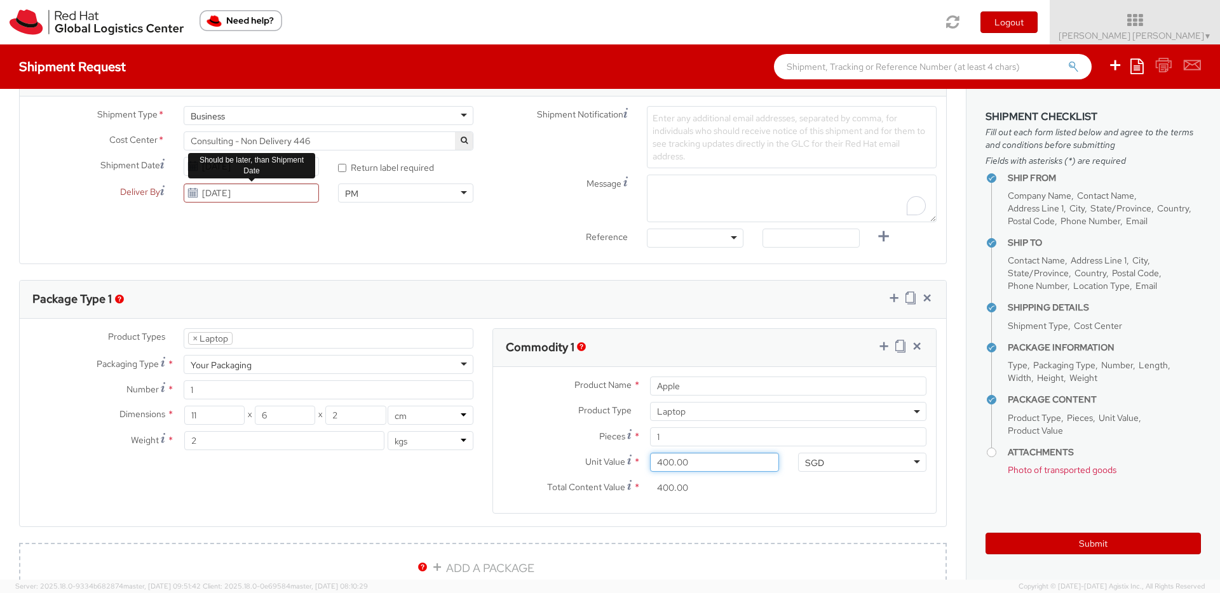
type input "4,000.00"
click at [575, 455] on label "Unit Value *" at bounding box center [566, 461] width 147 height 17
click at [650, 455] on input "4,000.00" at bounding box center [714, 462] width 128 height 19
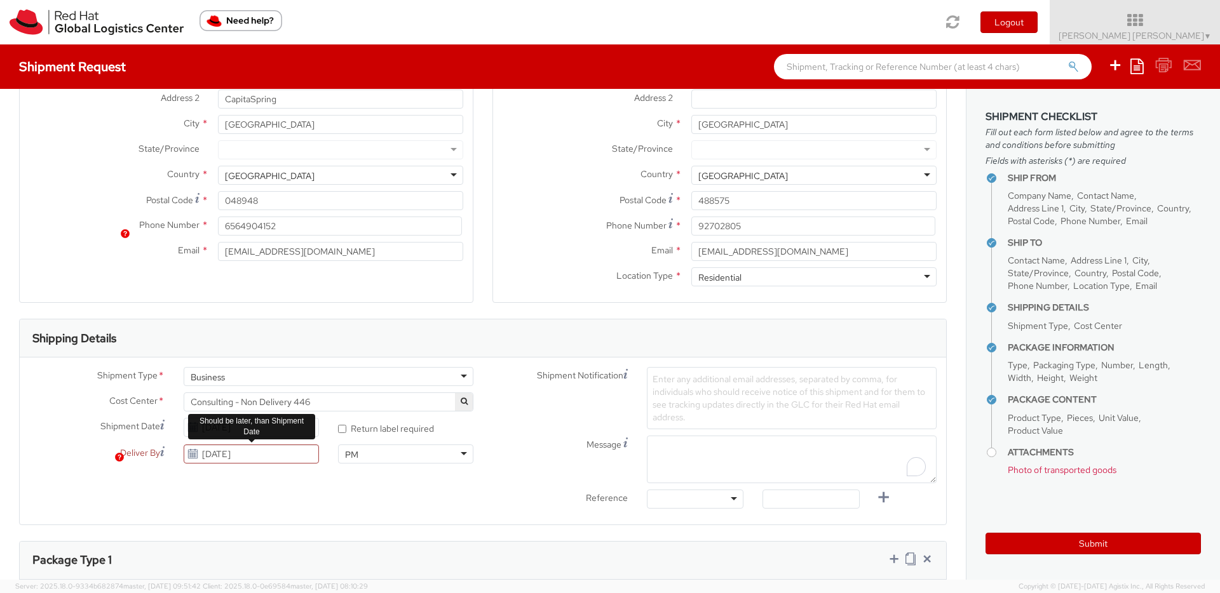
scroll to position [377, 0]
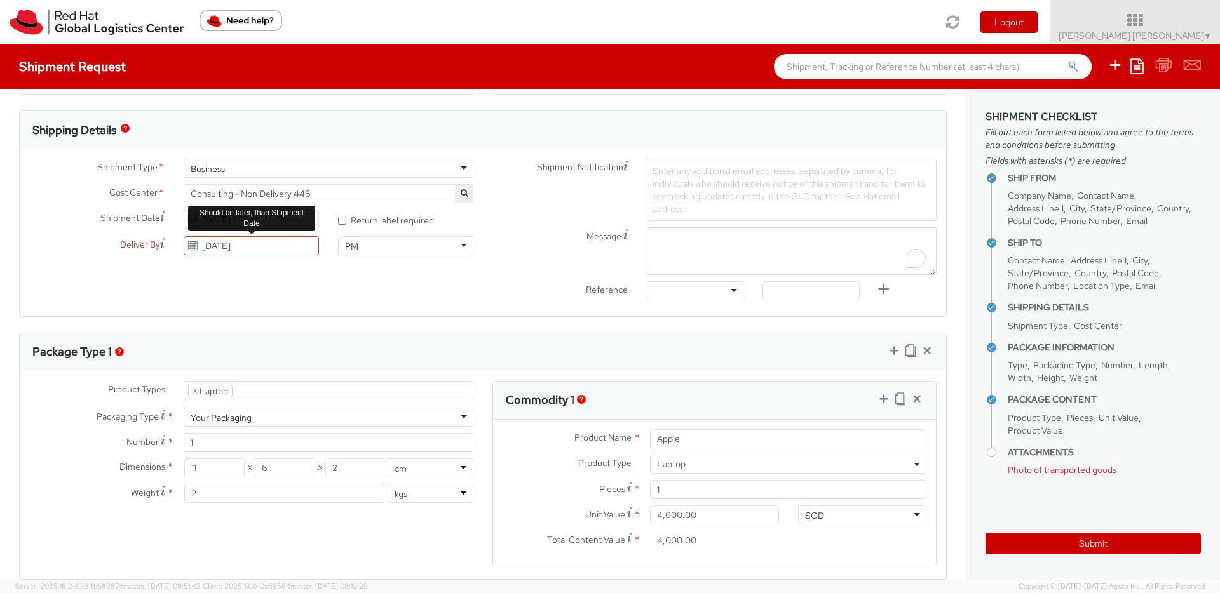
click at [474, 298] on div "Shipment Type * Business Business Batch Business Cost Center * IT Global Enterp…" at bounding box center [483, 233] width 926 height 148
click at [297, 247] on input "[DATE]" at bounding box center [251, 245] width 135 height 19
click at [276, 312] on td "3" at bounding box center [269, 307] width 25 height 19
type input "[DATE]"
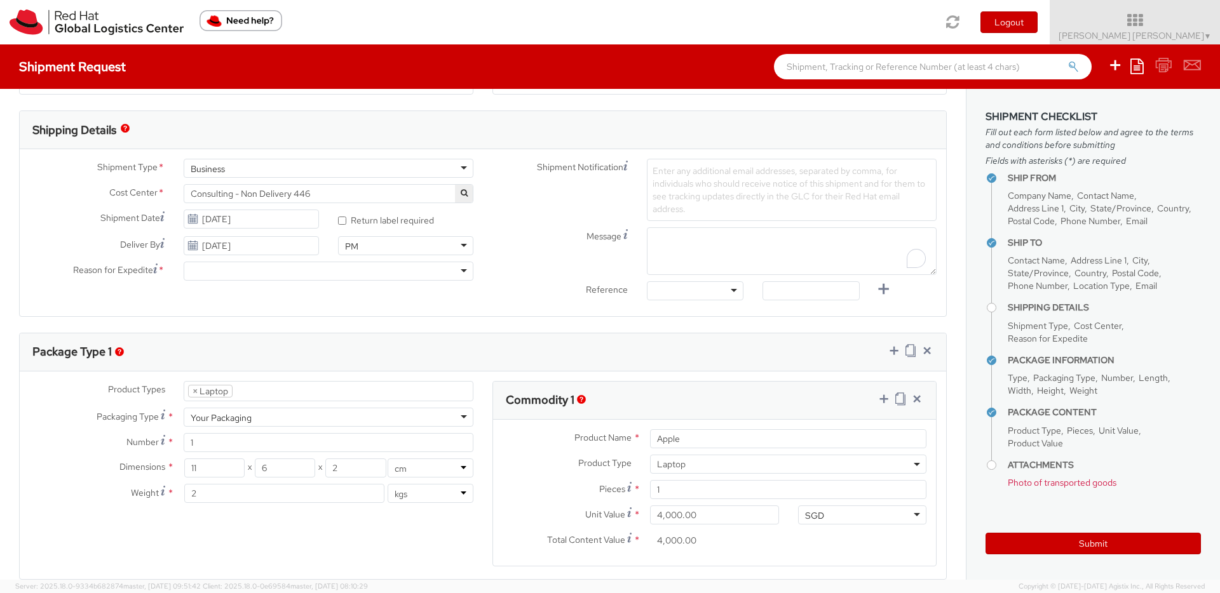
click at [373, 301] on div "Shipment Type * Business Business Batch Business Cost Center * IT Global Enterp…" at bounding box center [483, 233] width 926 height 148
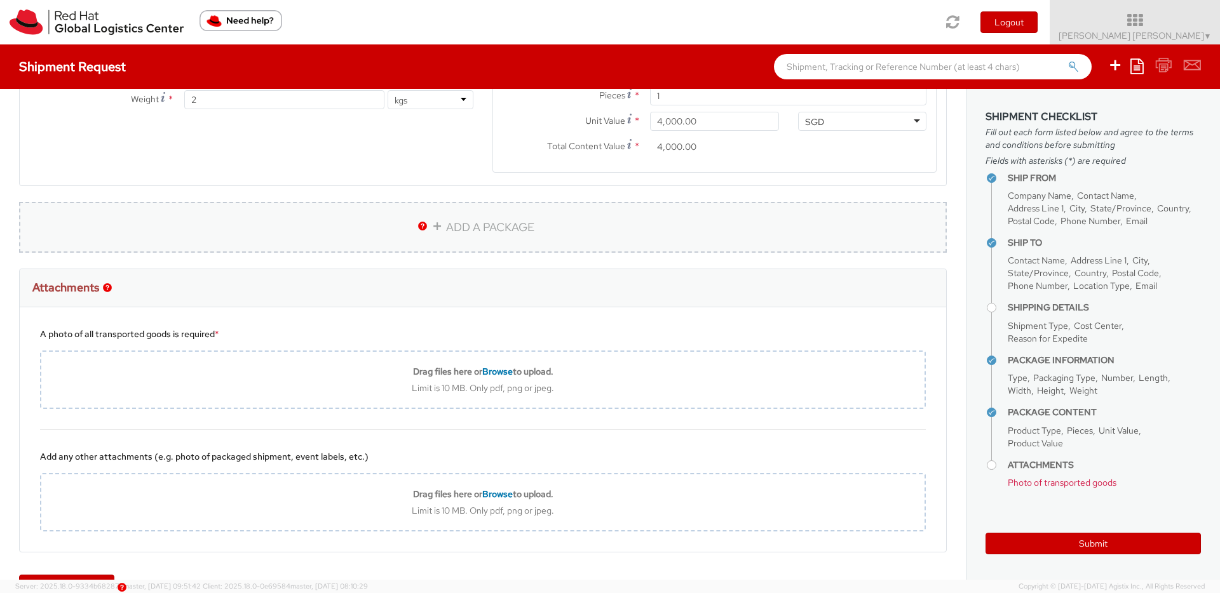
scroll to position [770, 0]
click at [478, 223] on link "ADD A PACKAGE" at bounding box center [483, 228] width 928 height 51
select select
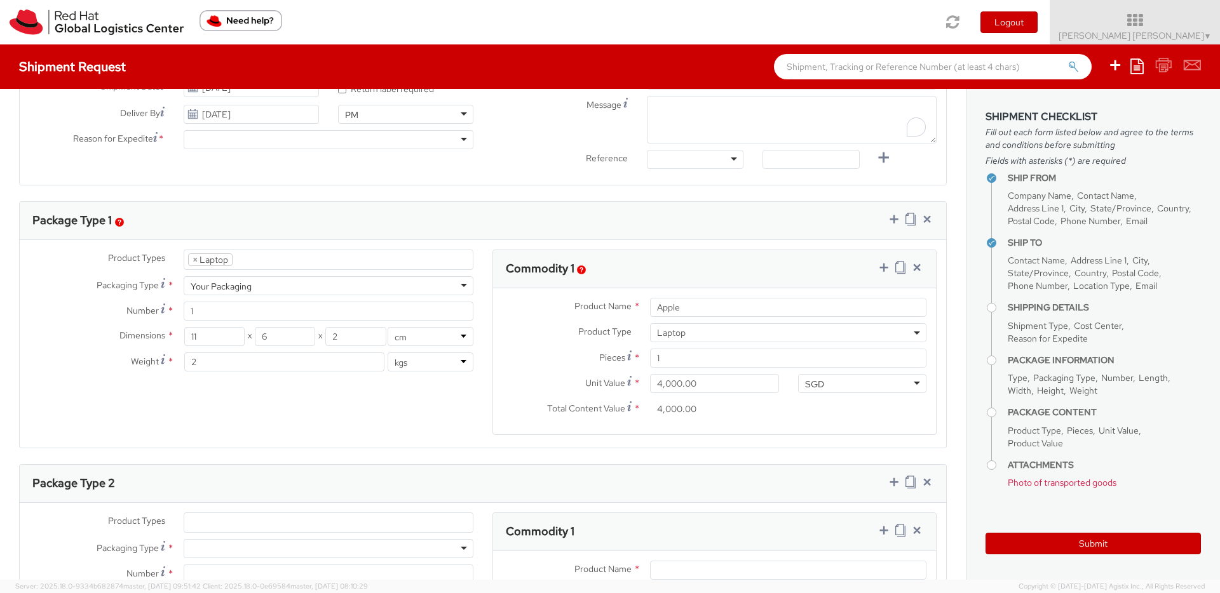
scroll to position [506, 0]
click at [931, 223] on icon at bounding box center [927, 221] width 13 height 13
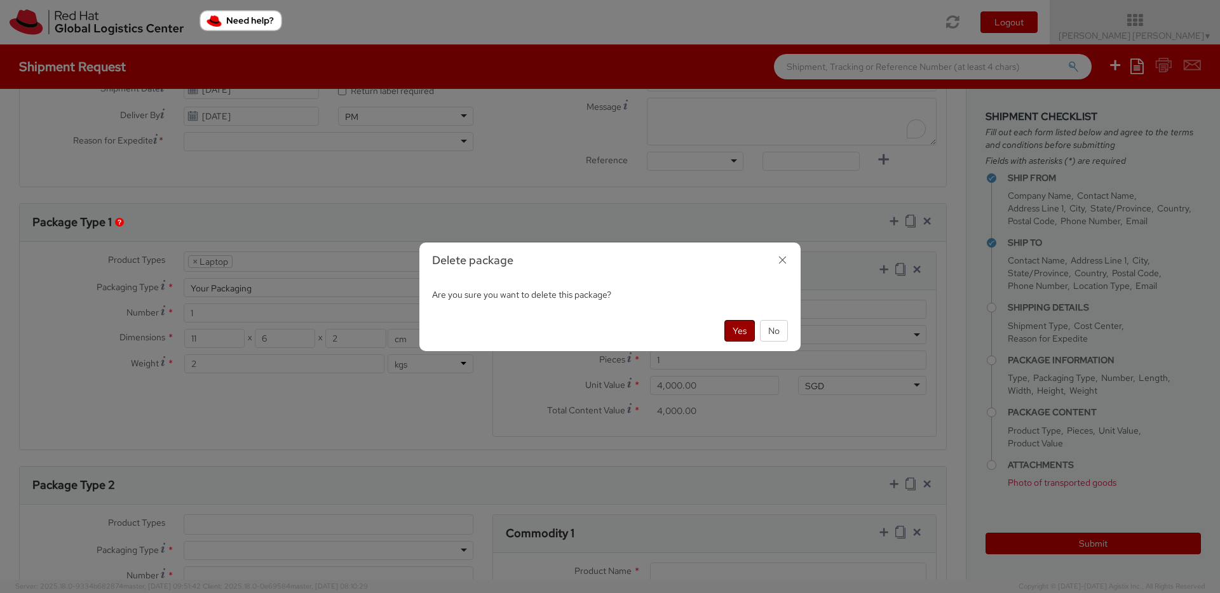
click at [739, 341] on button "Yes" at bounding box center [739, 331] width 30 height 22
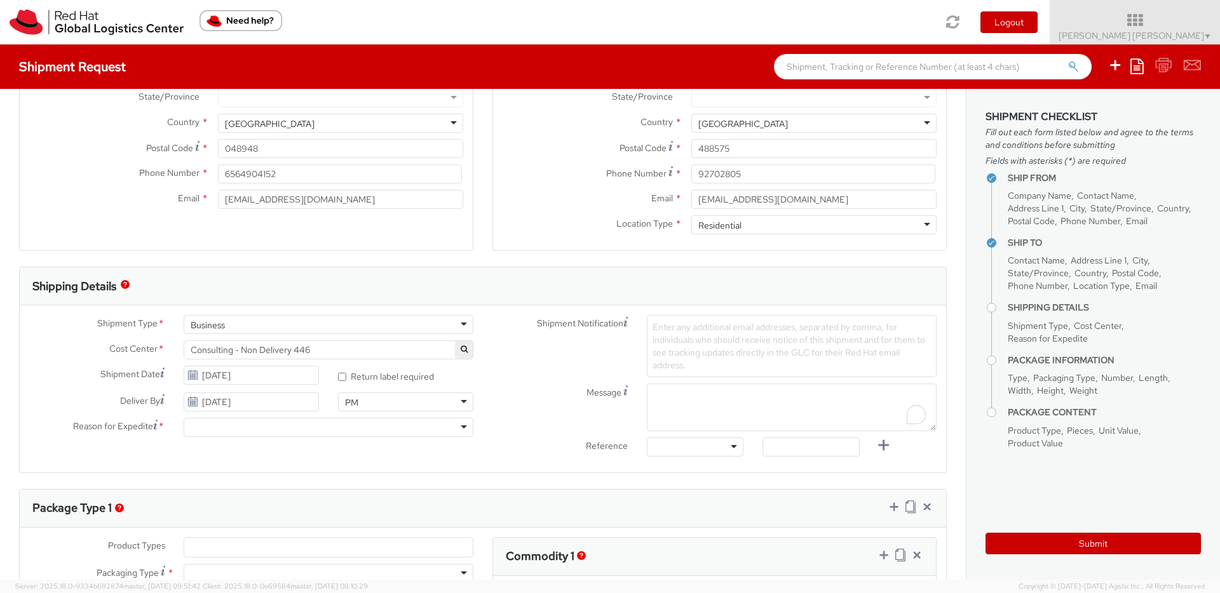
scroll to position [217, 0]
click at [926, 511] on icon at bounding box center [927, 510] width 13 height 13
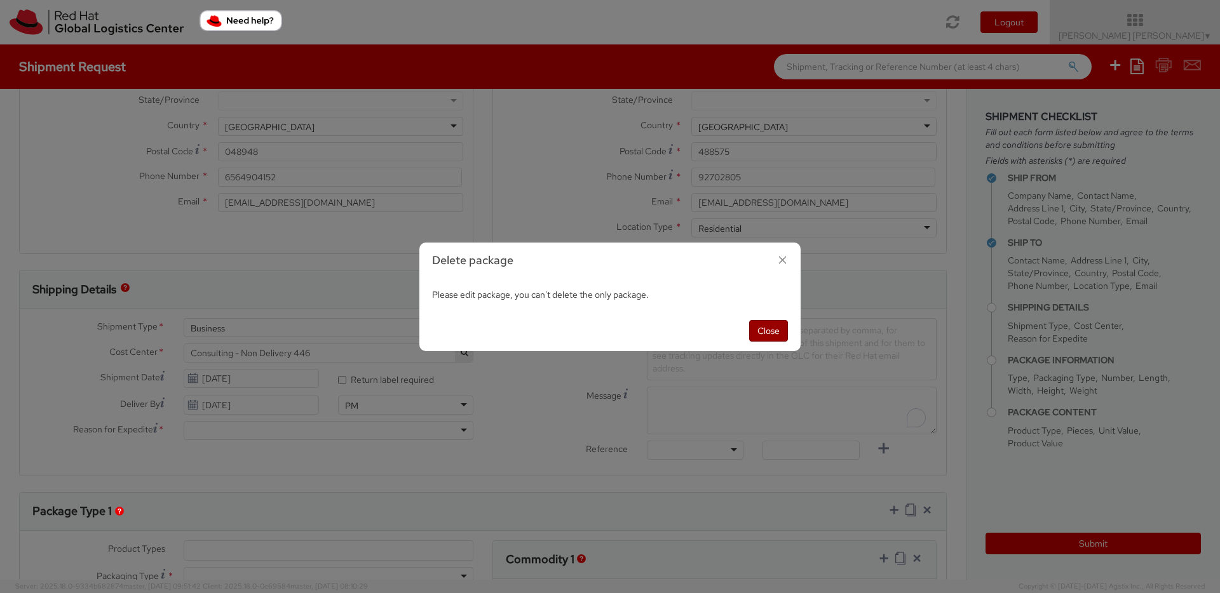
click at [772, 329] on button "Close" at bounding box center [768, 331] width 39 height 22
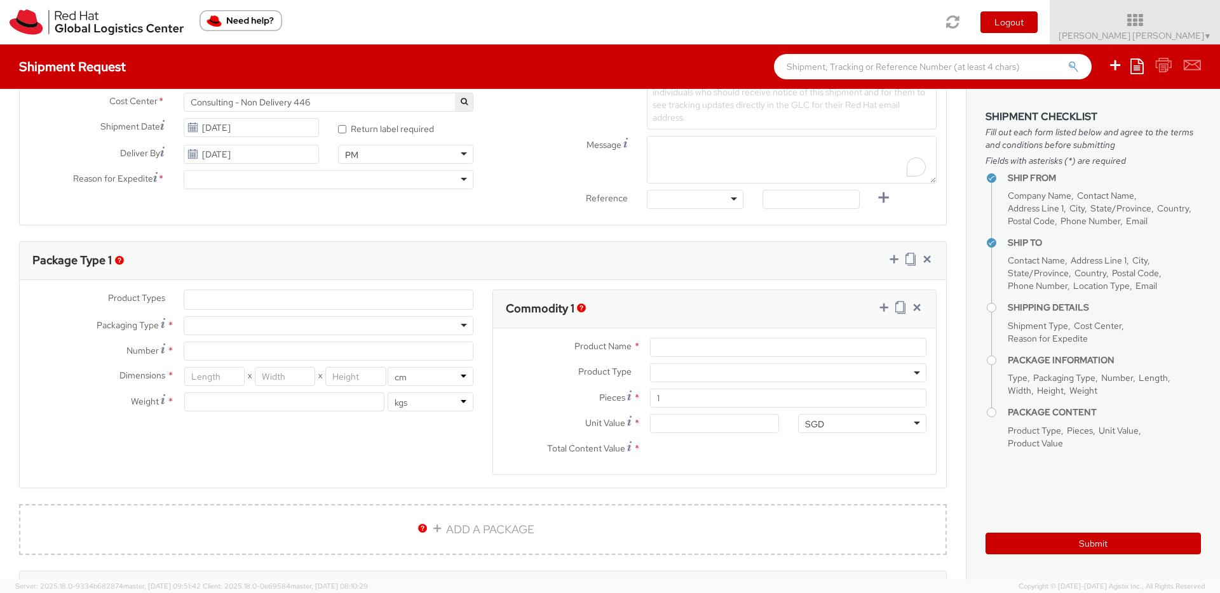
scroll to position [468, 0]
click at [358, 301] on ul at bounding box center [328, 300] width 288 height 19
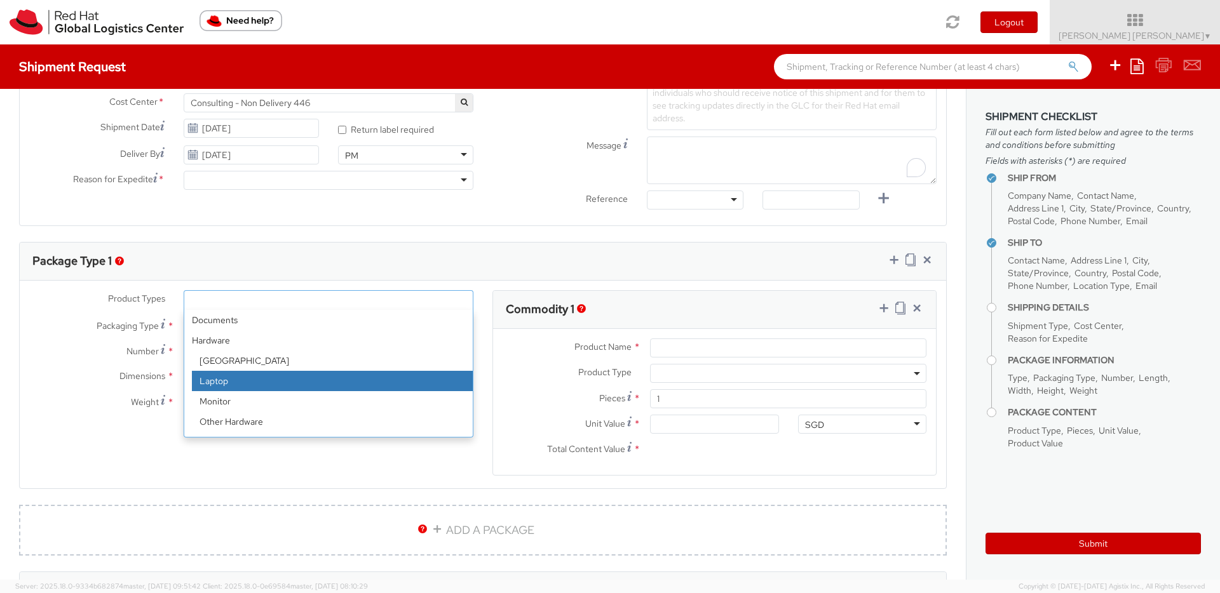
select select "LAPTOP"
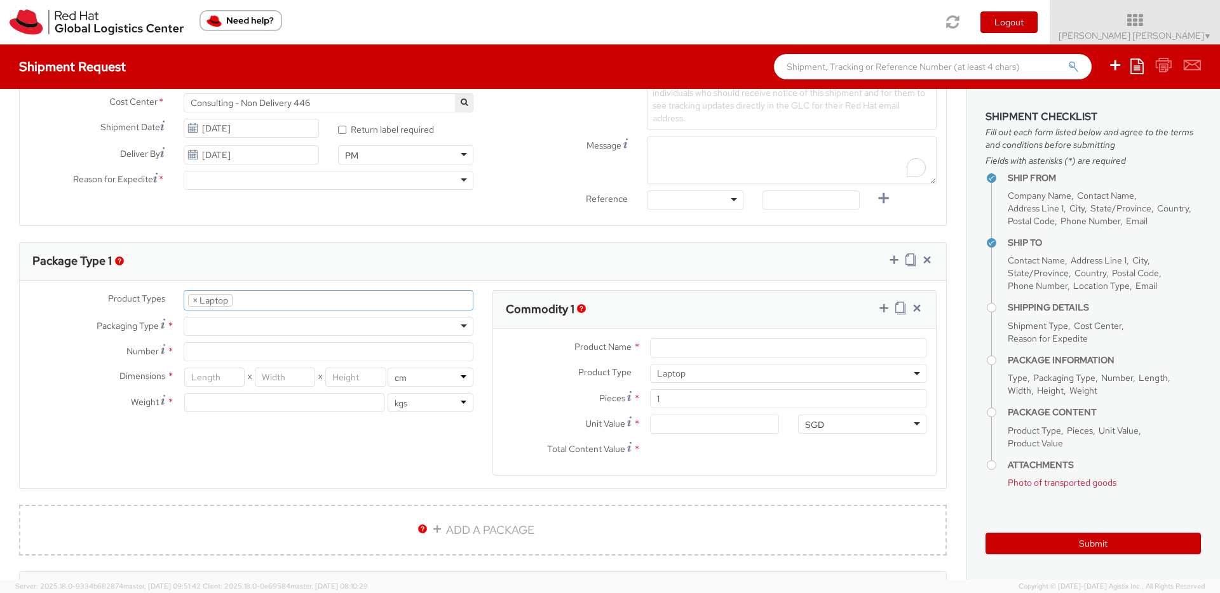
scroll to position [36, 0]
click at [319, 332] on div at bounding box center [329, 326] width 290 height 19
click at [317, 353] on input "Number *" at bounding box center [329, 351] width 290 height 19
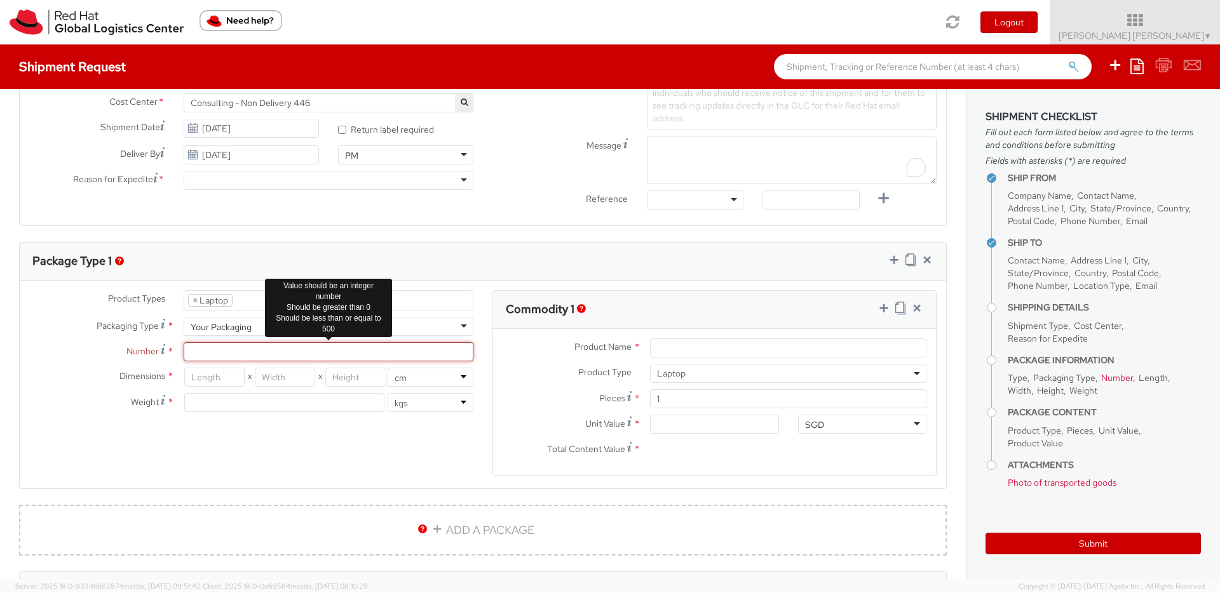
click at [297, 356] on input "Number *" at bounding box center [329, 351] width 290 height 19
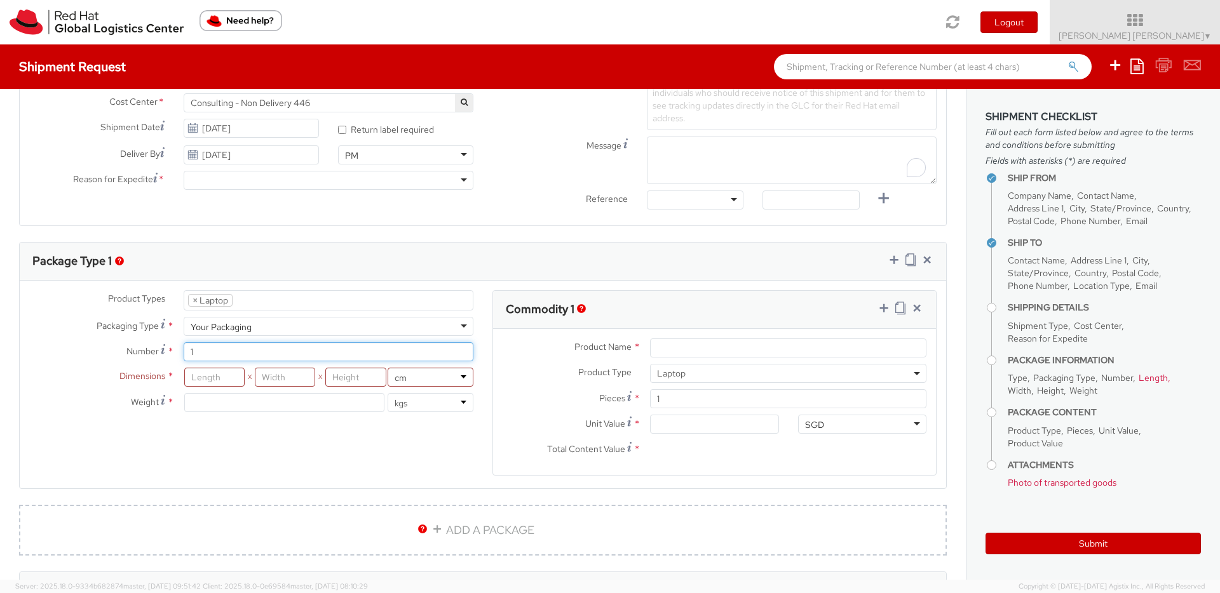
type input "1"
click at [234, 367] on div "Product Types * Documents Docking Station Laptop Monitor Other Hardware Server …" at bounding box center [251, 357] width 463 height 135
click at [226, 375] on input "number" at bounding box center [214, 377] width 60 height 19
type input "12"
click at [268, 377] on input "number" at bounding box center [285, 377] width 60 height 19
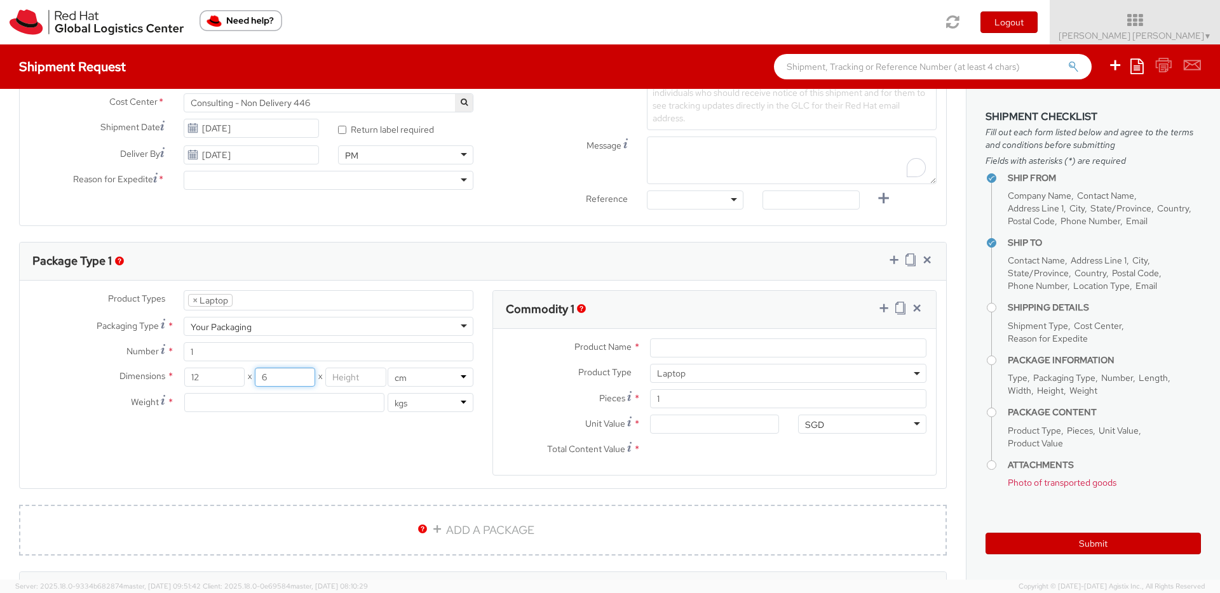
type input "6"
click at [350, 377] on input "number" at bounding box center [355, 377] width 60 height 19
type input "2"
click at [309, 389] on div "Dimensions * 12 X 6 X 2 in cm Weight * lbs kgs" at bounding box center [251, 393] width 463 height 51
click at [303, 383] on input "6" at bounding box center [285, 377] width 60 height 19
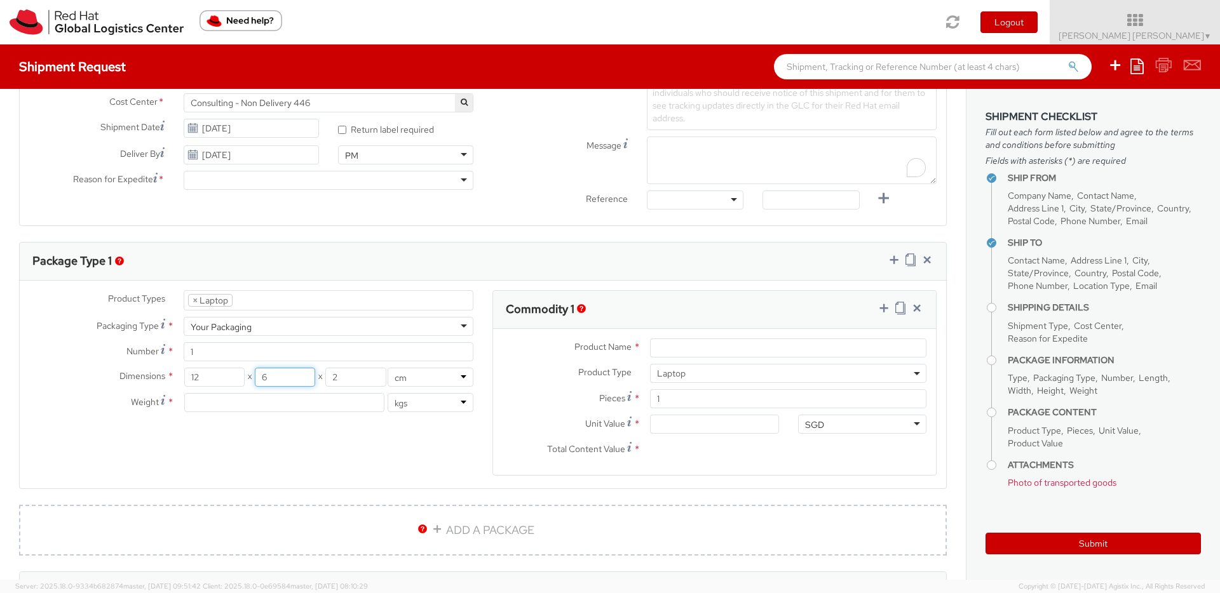
click at [303, 383] on input "6" at bounding box center [285, 377] width 60 height 19
type input "1"
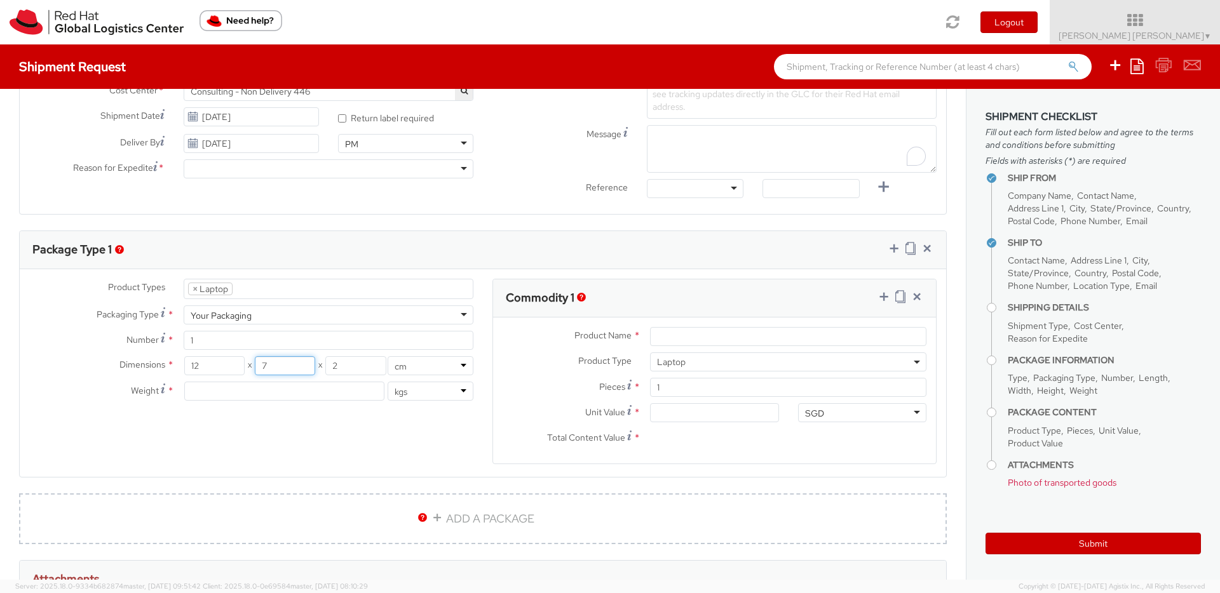
type input "7"
click at [309, 394] on input "number" at bounding box center [284, 391] width 200 height 19
type input "2"
click at [318, 436] on div "Product Types * Documents Docking Station Laptop Monitor Other Hardware Server …" at bounding box center [483, 379] width 926 height 201
click at [748, 343] on input "Product Name *" at bounding box center [788, 336] width 276 height 19
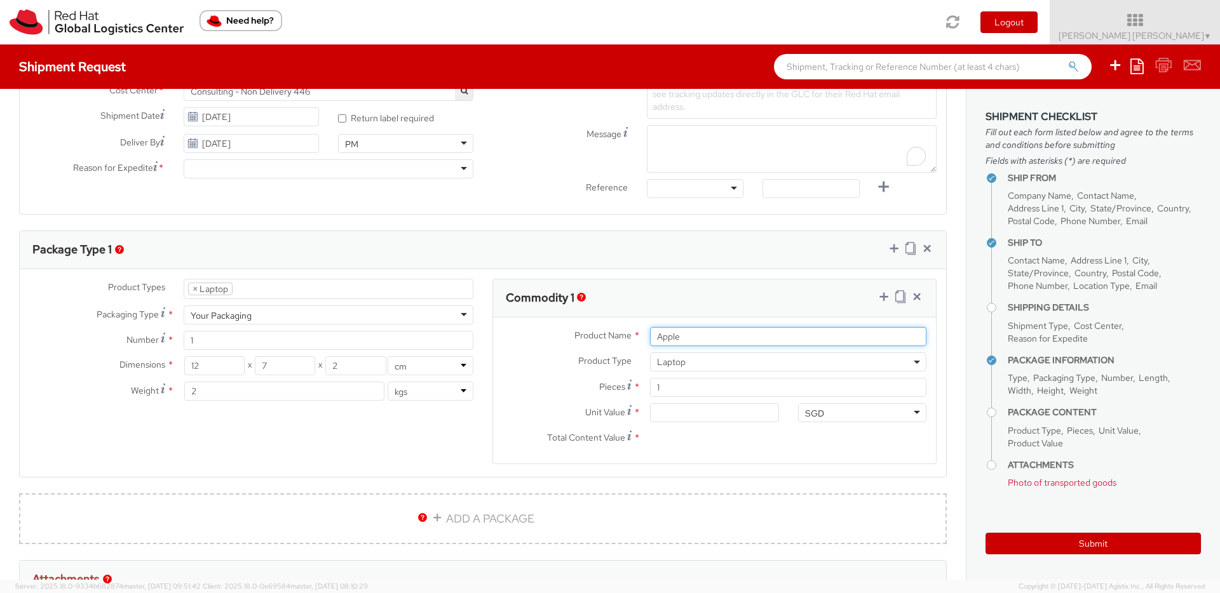
type input "Apple"
drag, startPoint x: 562, startPoint y: 400, endPoint x: 660, endPoint y: 402, distance: 98.5
click at [562, 400] on div "Pieces * 1" at bounding box center [714, 390] width 443 height 25
click at [687, 404] on input "Unit Value *" at bounding box center [714, 412] width 128 height 19
type input "4.00"
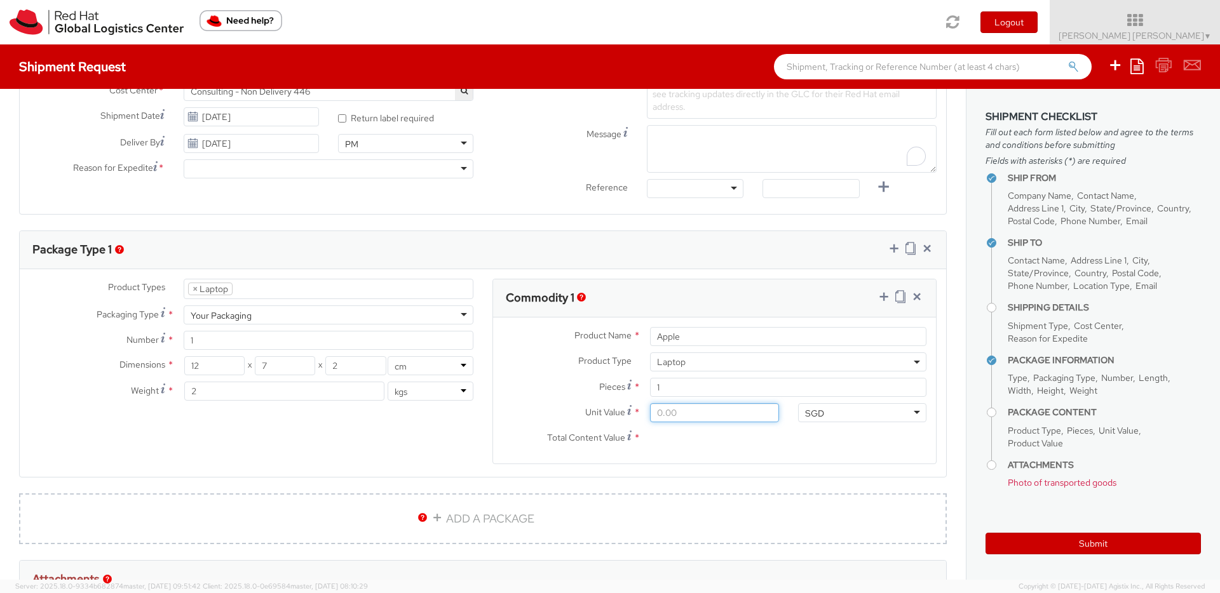
type input "4.00"
type input "44.00"
type input "440.00"
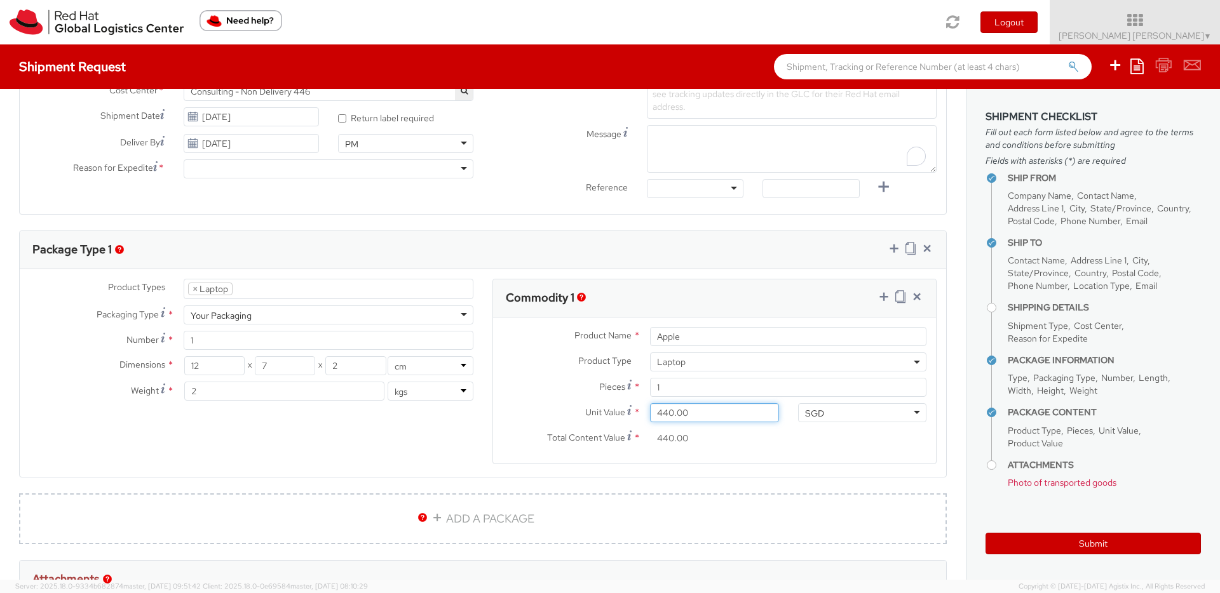
type input "4,400.00"
type input "44,000.00"
type input "4,400.00"
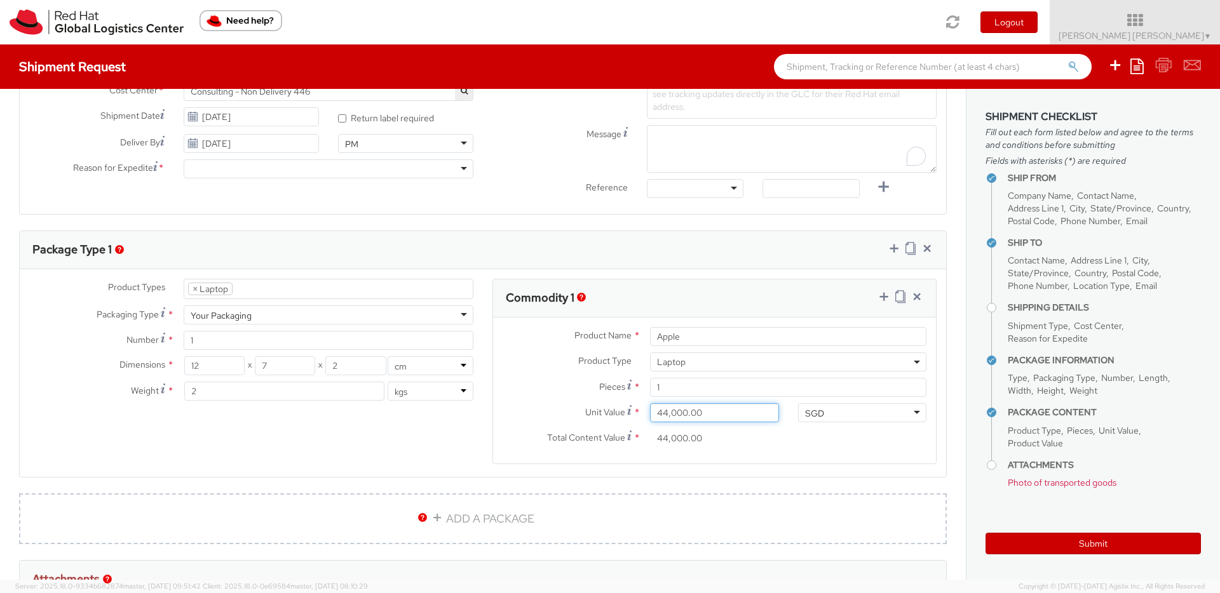
type input "4,400.00"
type input "440.00"
type input "44.00"
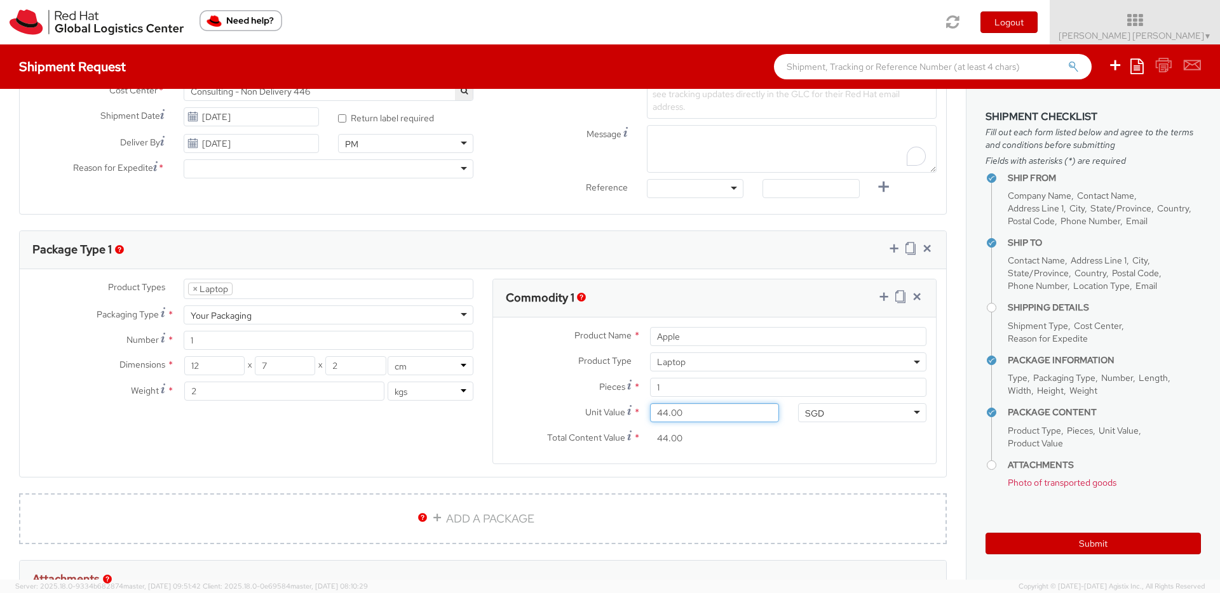
type input "4.00"
type input "40.00"
type input "400.00"
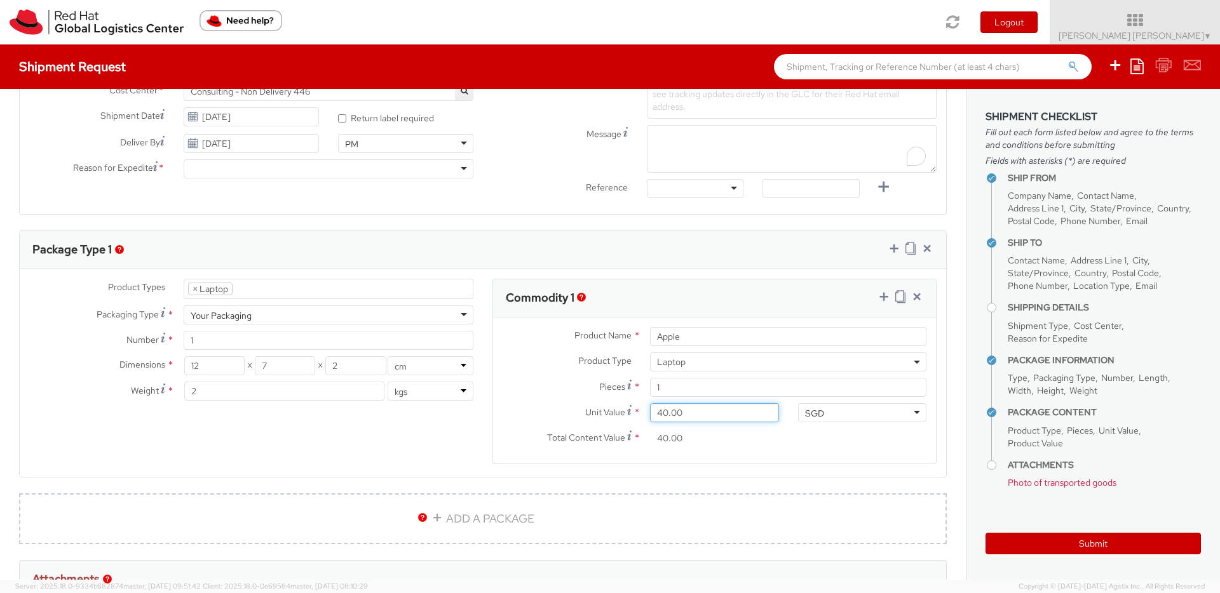
type input "400.00"
type input "4,000.00"
click at [524, 419] on label "Unit Value *" at bounding box center [566, 411] width 147 height 17
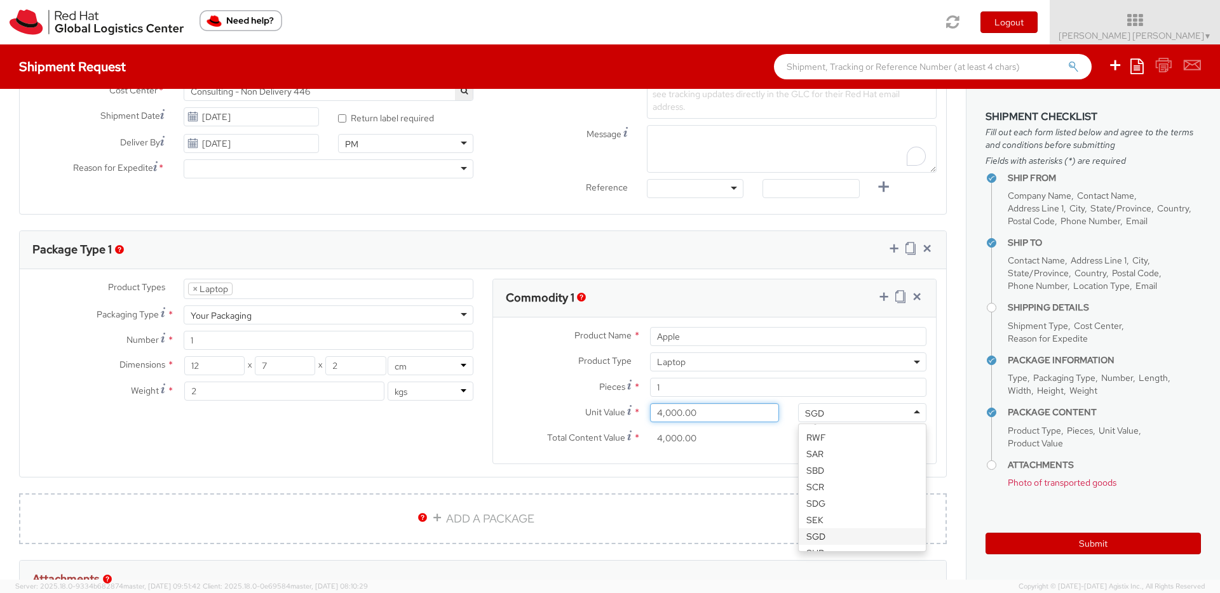
click at [650, 419] on input "4,000.00" at bounding box center [714, 412] width 128 height 19
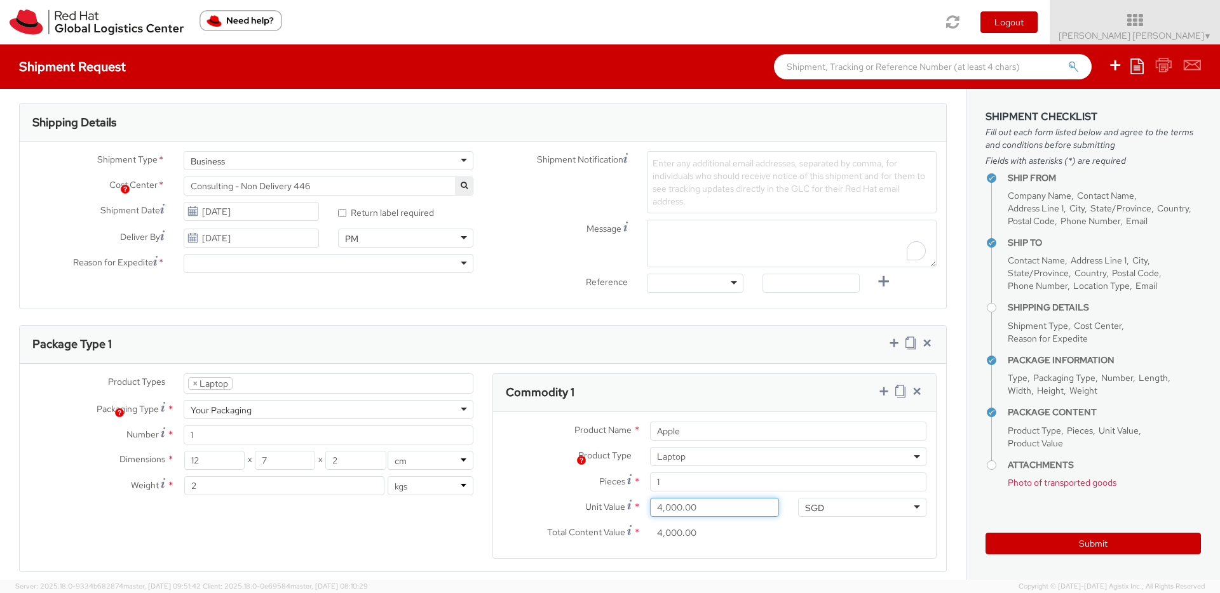
scroll to position [295, 0]
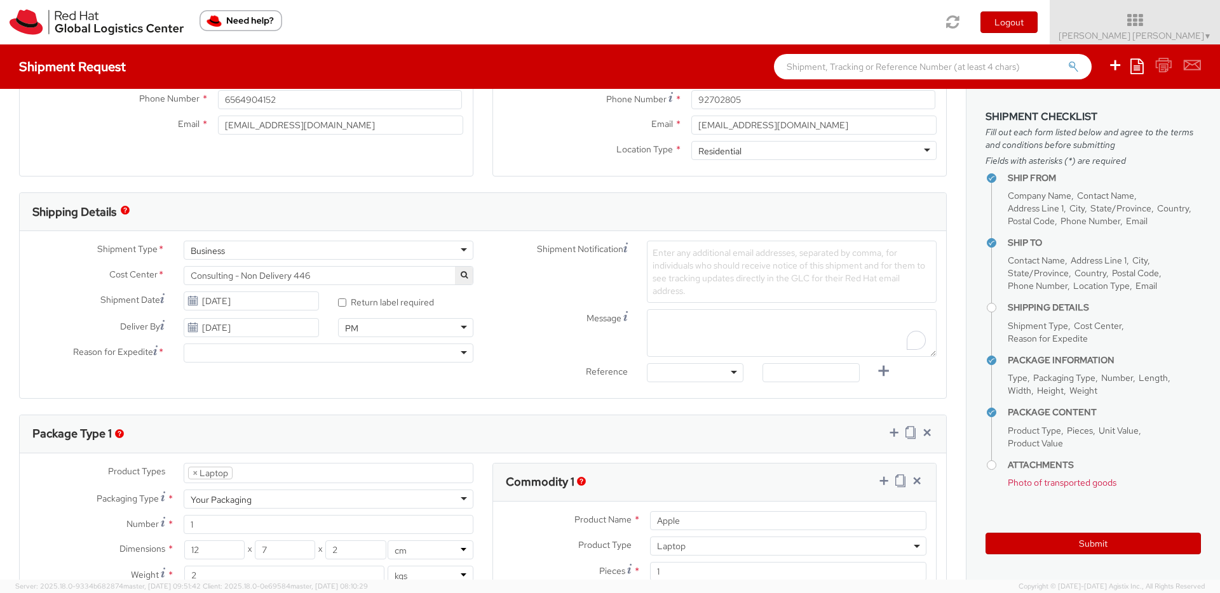
click at [318, 353] on div at bounding box center [329, 353] width 290 height 19
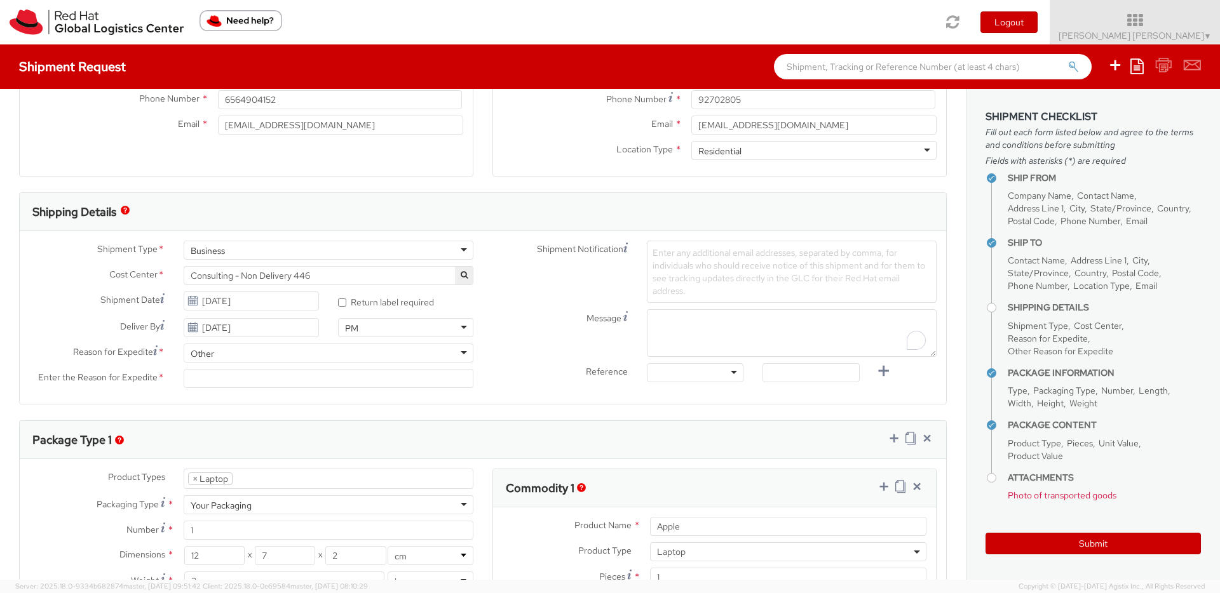
click at [318, 388] on div "Enter the Reason for Expedite *" at bounding box center [251, 381] width 463 height 25
click at [306, 353] on div "Other" at bounding box center [329, 353] width 290 height 19
click at [304, 412] on div "Ship From Location Location * [GEOGRAPHIC_DATA] - [GEOGRAPHIC_DATA] [GEOGRAPHIC…" at bounding box center [483, 422] width 966 height 1256
click at [381, 372] on input "Enter the Reason for Expedite *" at bounding box center [329, 378] width 290 height 19
type input "none"
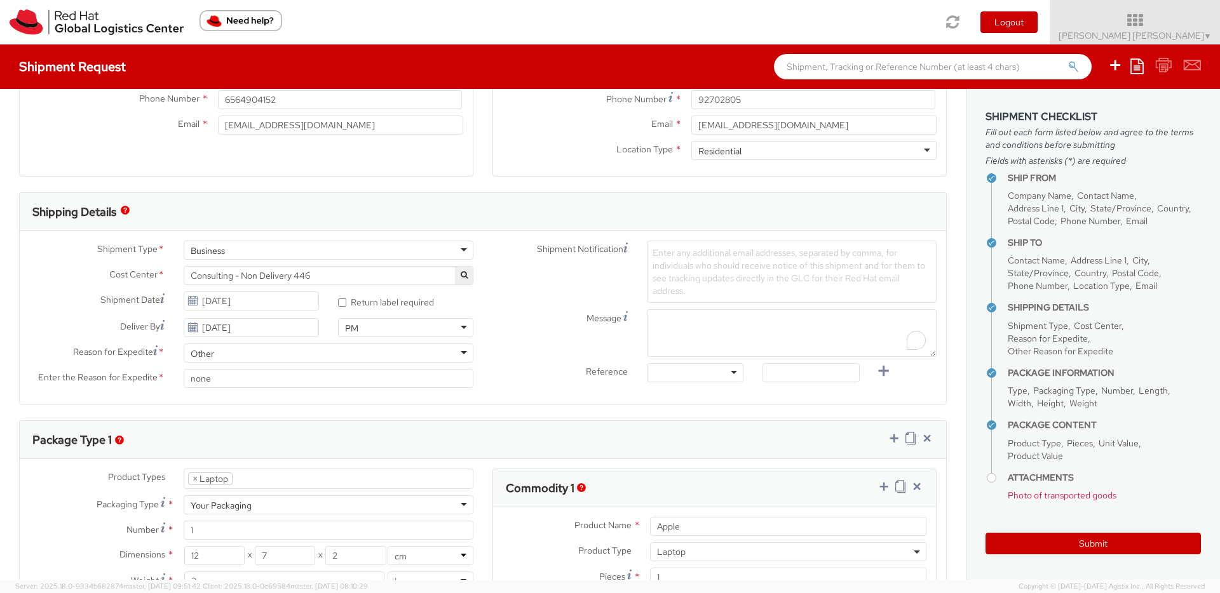
click at [527, 373] on label "Reference" at bounding box center [560, 370] width 154 height 15
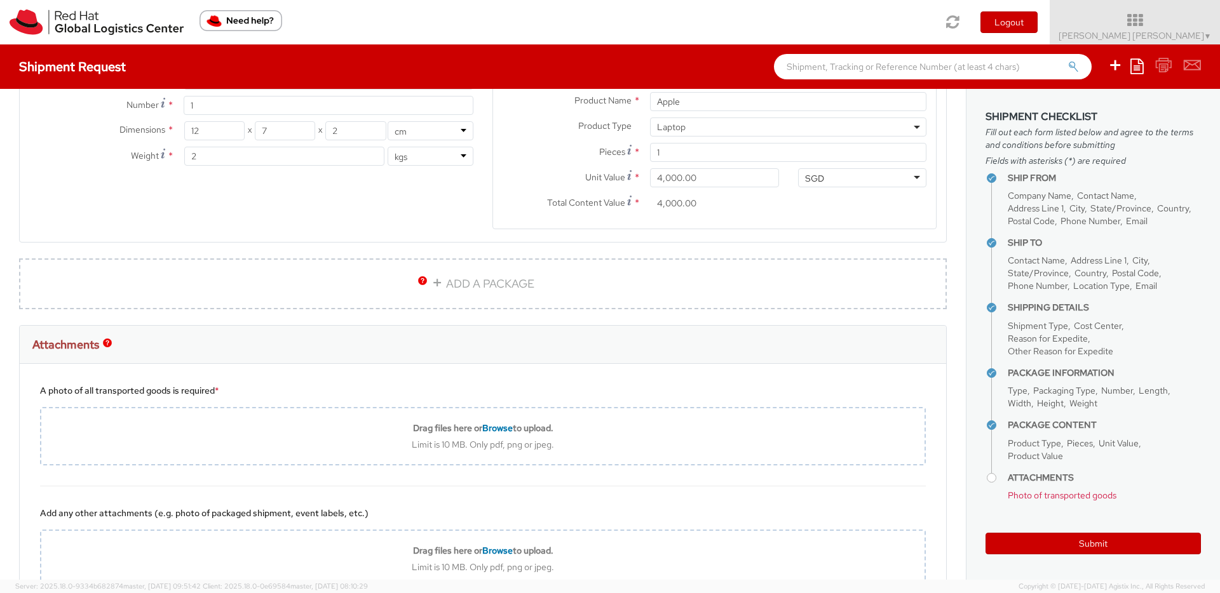
scroll to position [695, 0]
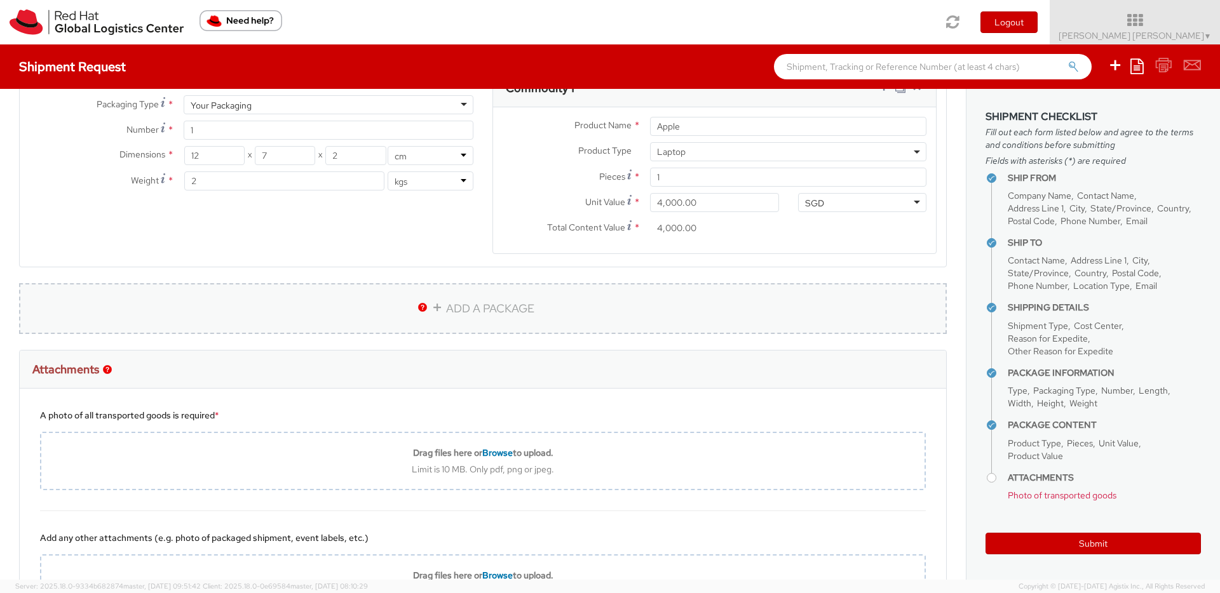
click at [500, 310] on link "ADD A PACKAGE" at bounding box center [483, 308] width 928 height 51
select select
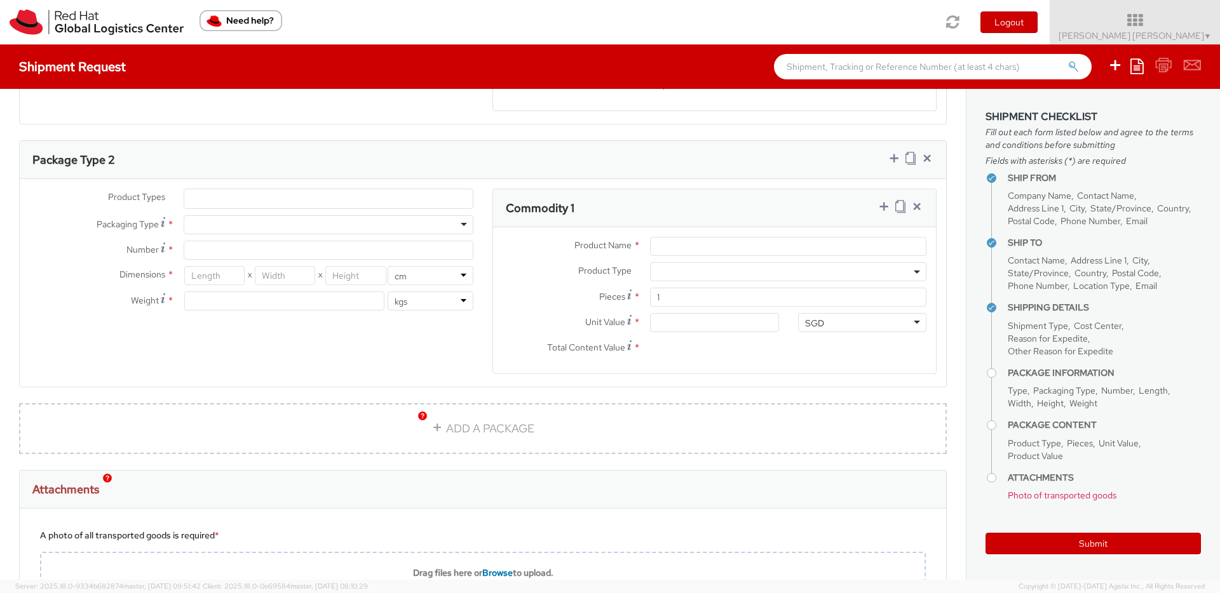
scroll to position [827, 0]
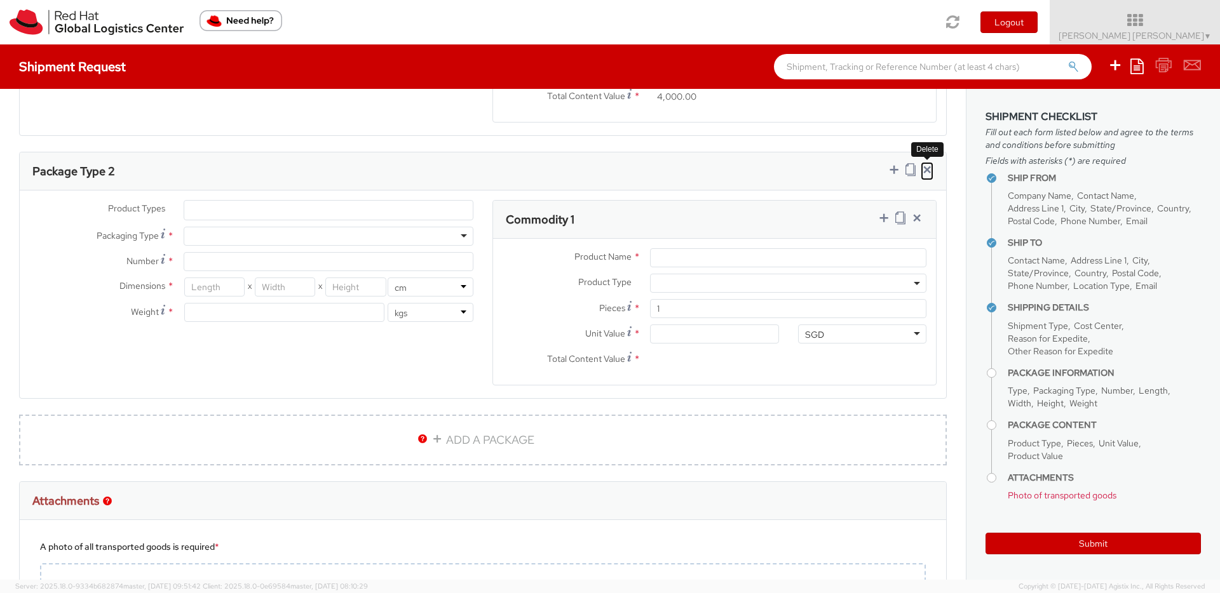
click at [926, 176] on link at bounding box center [927, 171] width 13 height 18
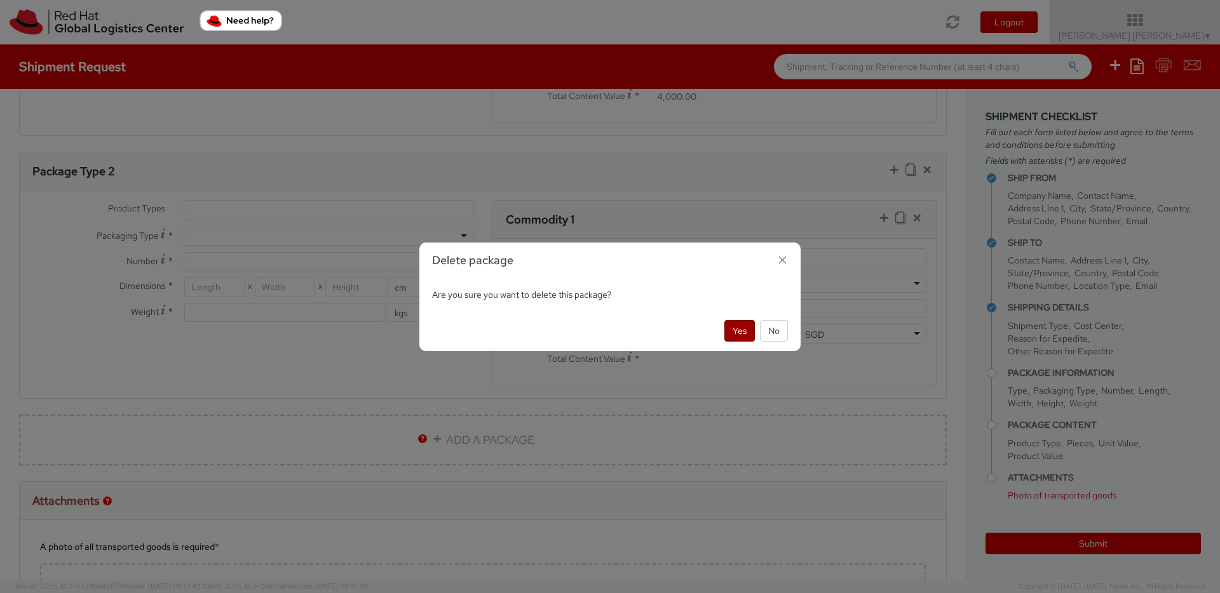
click at [726, 332] on button "Yes" at bounding box center [739, 331] width 30 height 22
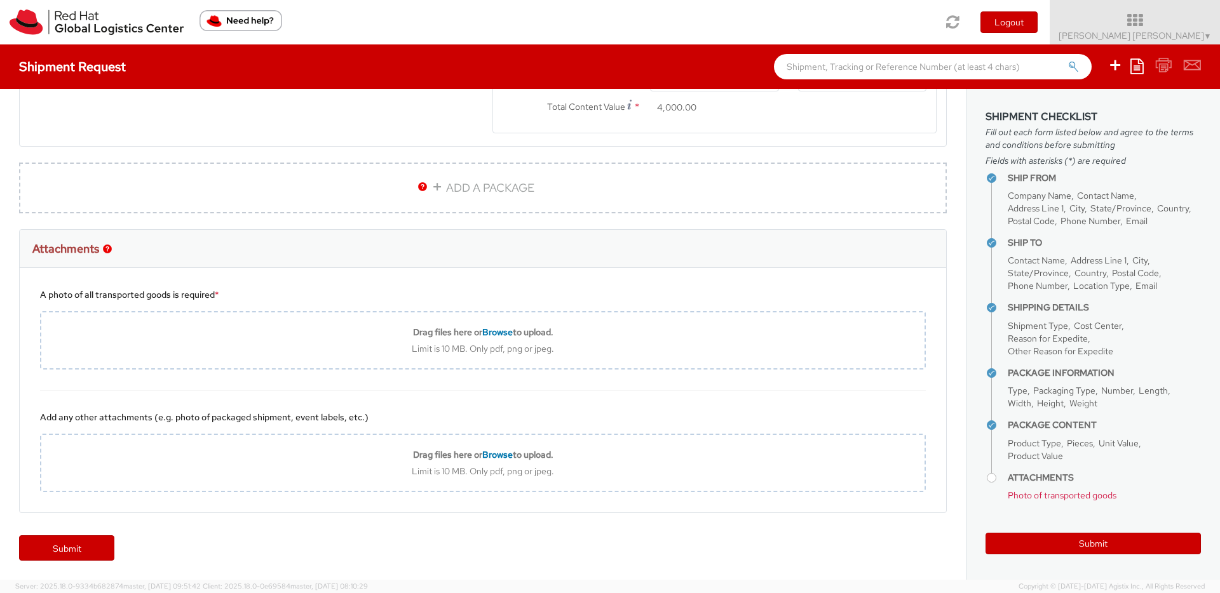
scroll to position [816, 0]
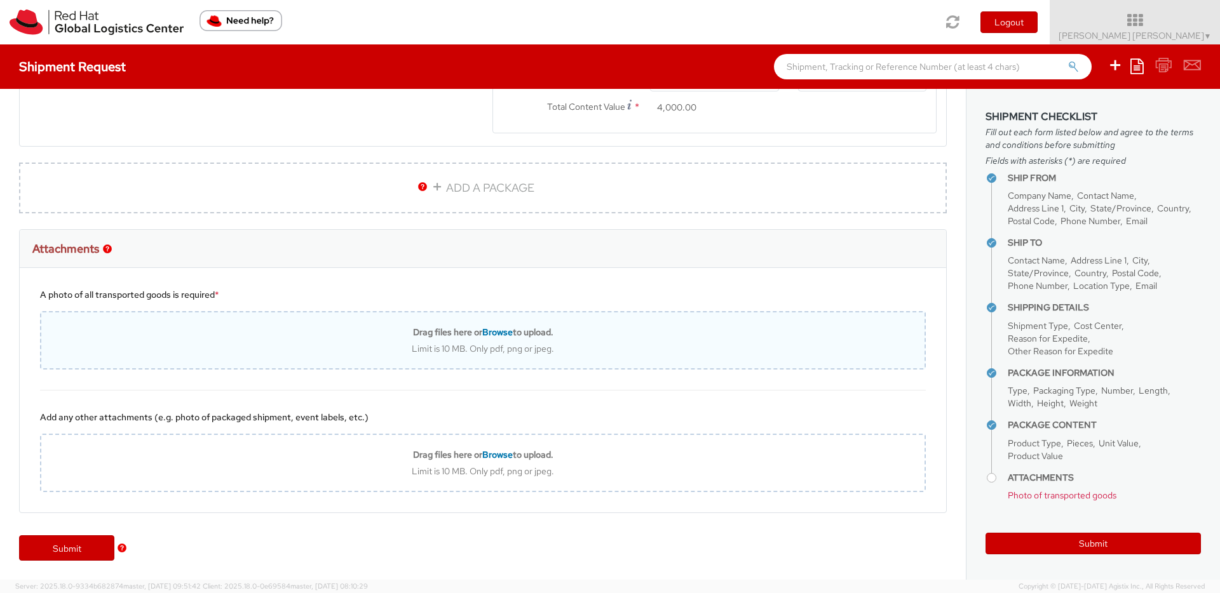
click at [506, 335] on span "Browse" at bounding box center [497, 332] width 30 height 11
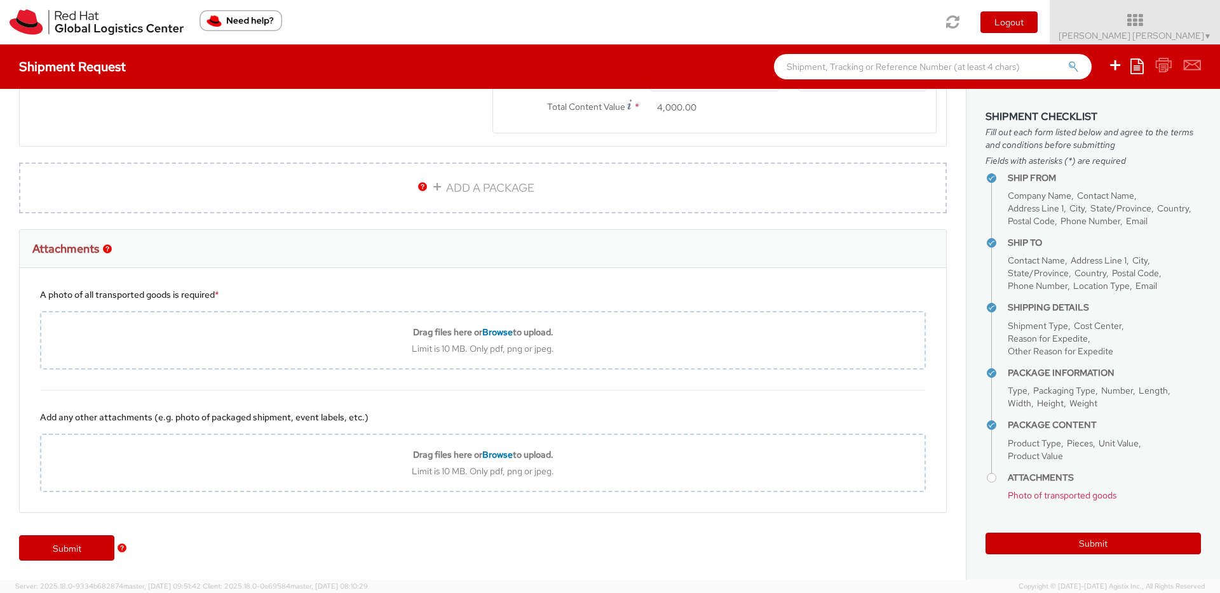
type input "C:\fakepath\IMG_5389.jpg"
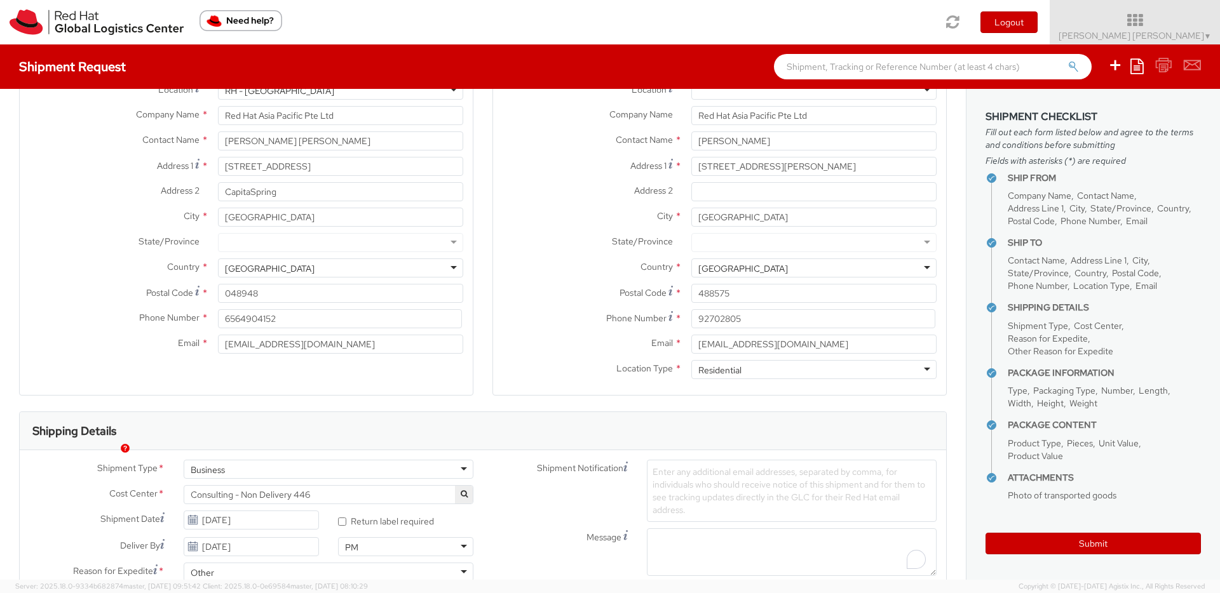
scroll to position [0, 0]
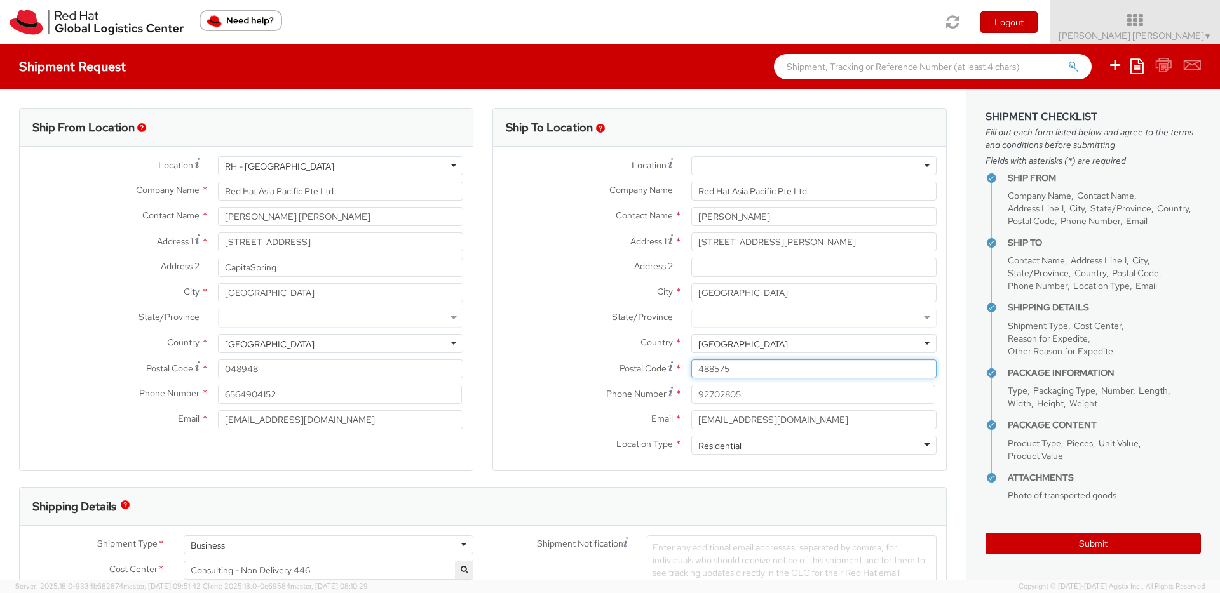
click at [708, 369] on input "488575" at bounding box center [813, 369] width 245 height 19
click at [555, 301] on div "City * [GEOGRAPHIC_DATA]" at bounding box center [719, 292] width 453 height 19
click at [1078, 545] on button "Submit" at bounding box center [1092, 544] width 215 height 22
